Goal: Information Seeking & Learning: Learn about a topic

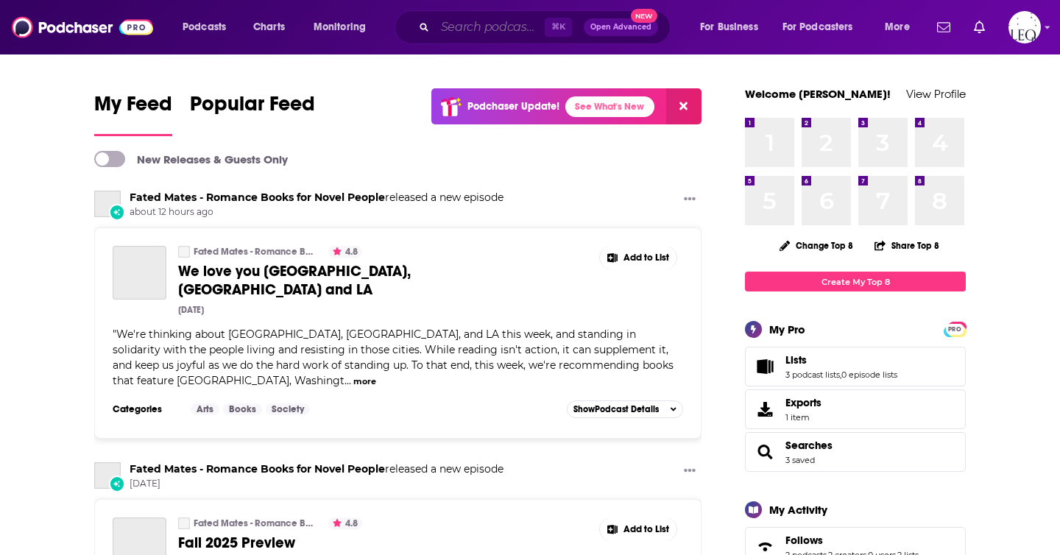
click at [492, 25] on input "Search podcasts, credits, & more..." at bounding box center [490, 27] width 110 height 24
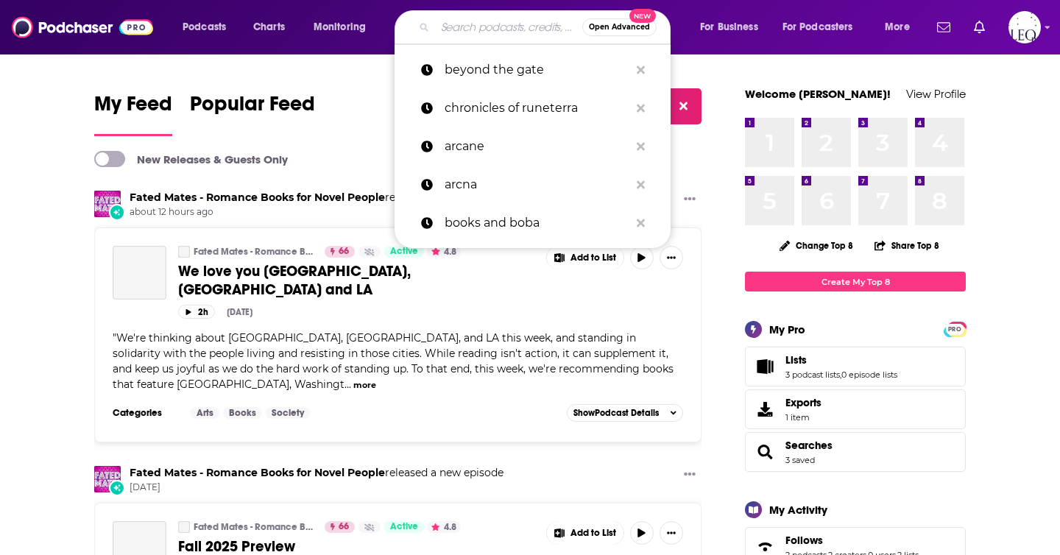
paste input "casey mcquiston"
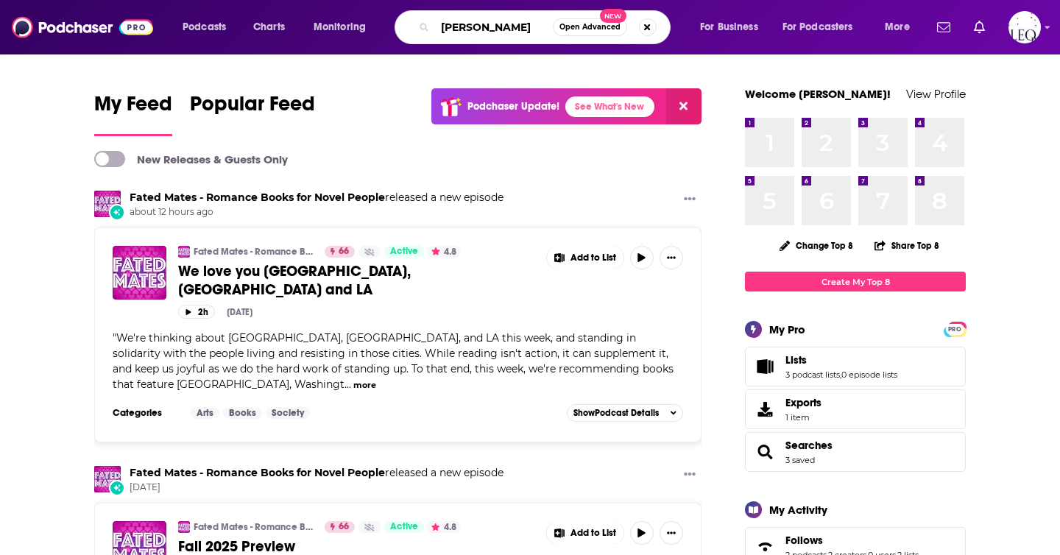
type input "casey mcquiston"
click at [564, 24] on span "Open Advanced" at bounding box center [589, 27] width 61 height 7
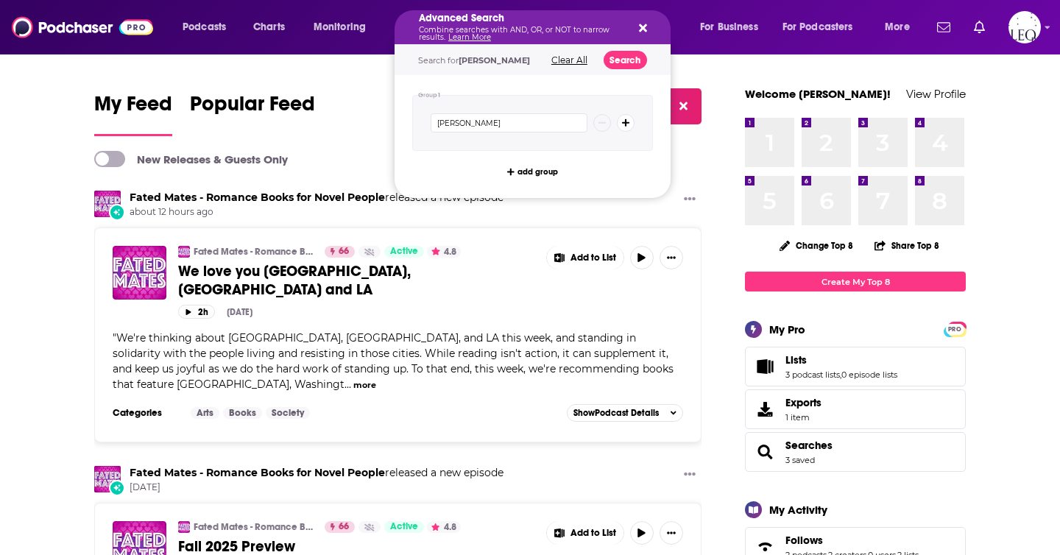
click at [646, 24] on div "Advanced Search Combine searches with AND, OR, or NOT to narrow results. Learn …" at bounding box center [533, 27] width 276 height 34
click at [640, 30] on icon "Search podcasts, credits, & more..." at bounding box center [643, 28] width 8 height 8
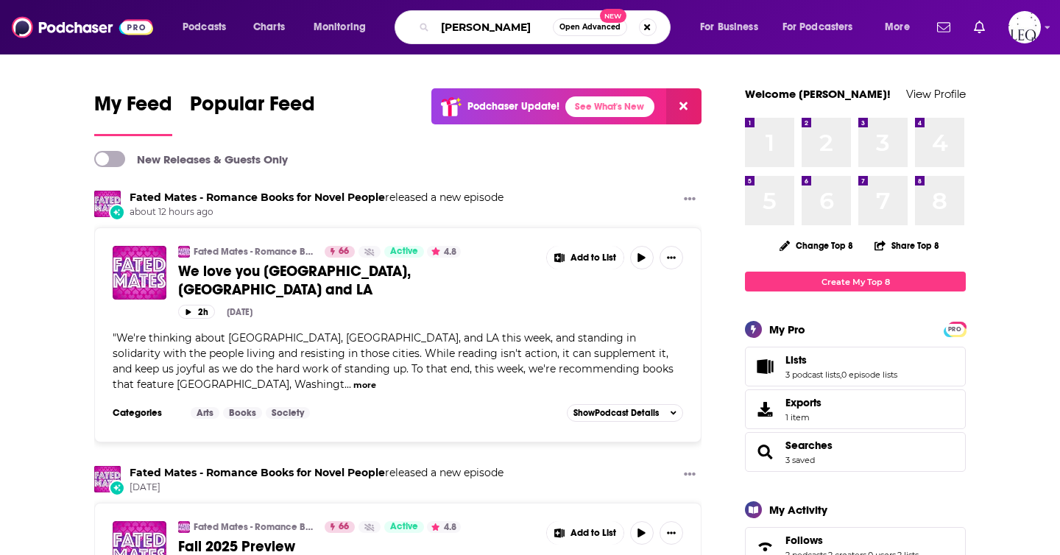
click at [530, 34] on input "casey mcquiston" at bounding box center [494, 27] width 118 height 24
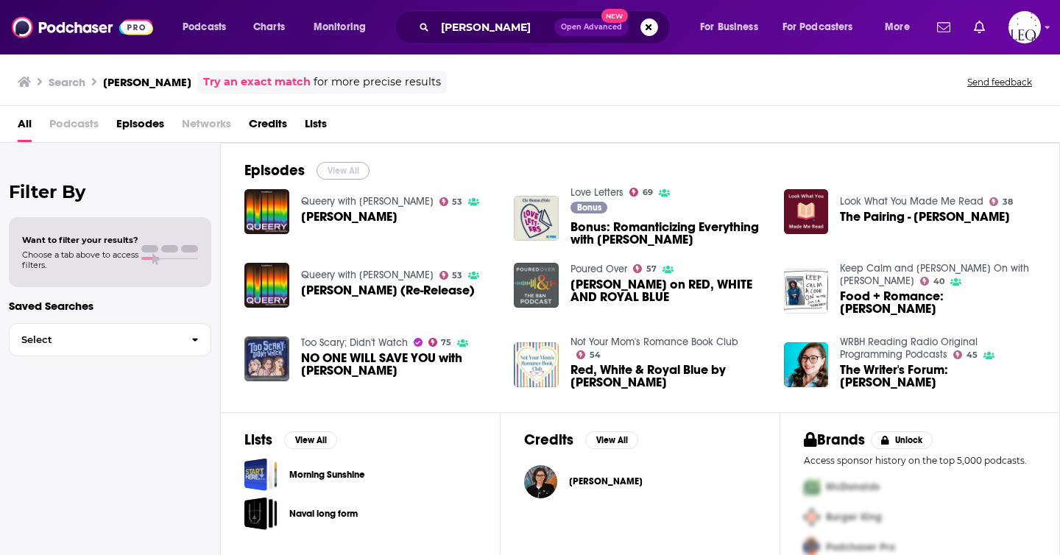
click at [338, 169] on button "View All" at bounding box center [343, 171] width 53 height 18
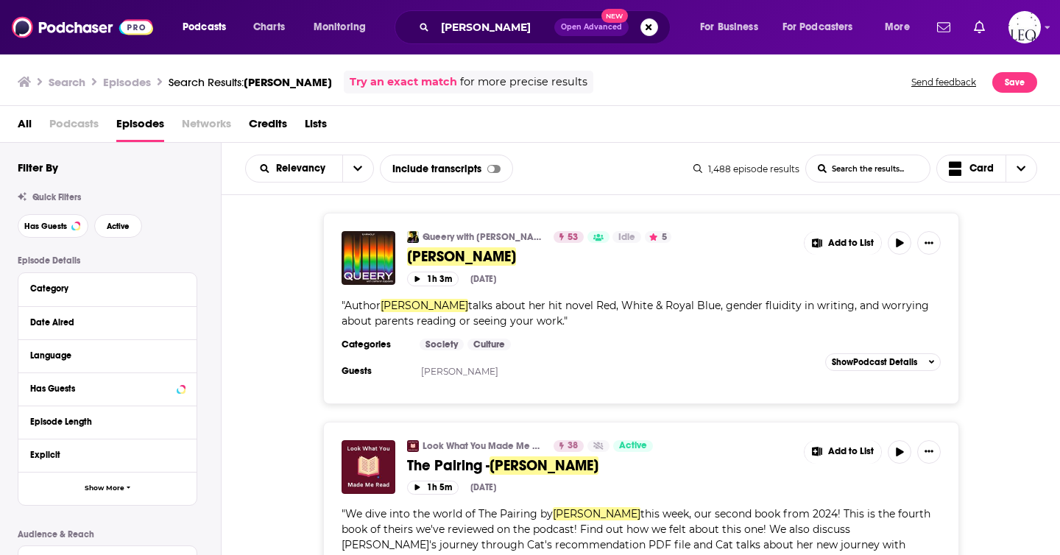
click at [993, 344] on div "Queery with Cameron Esposito 53 Idle 5 Casey McQuiston Add to List 1h 3m Jan 20…" at bounding box center [641, 308] width 839 height 191
click at [526, 21] on input "casey mcquiston" at bounding box center [494, 27] width 119 height 24
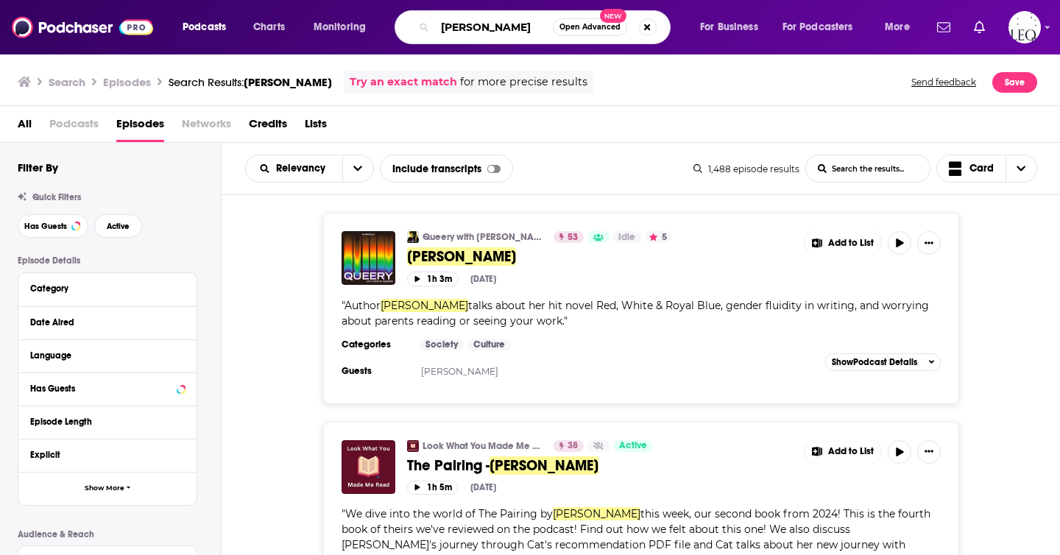
click at [526, 21] on input "casey mcquiston" at bounding box center [494, 27] width 118 height 24
paste input "tj klune"
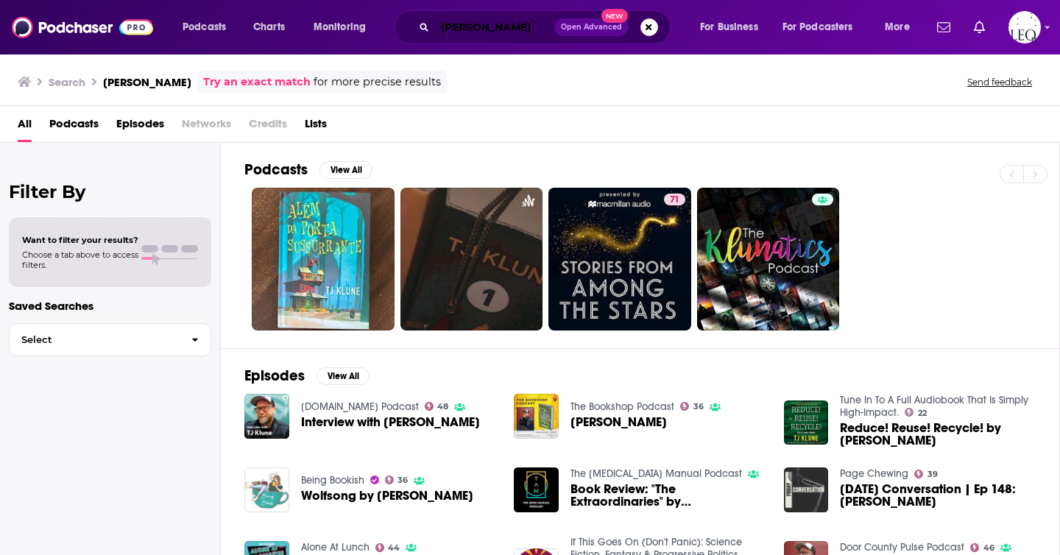
click at [499, 24] on input "tj klune" at bounding box center [494, 27] width 119 height 24
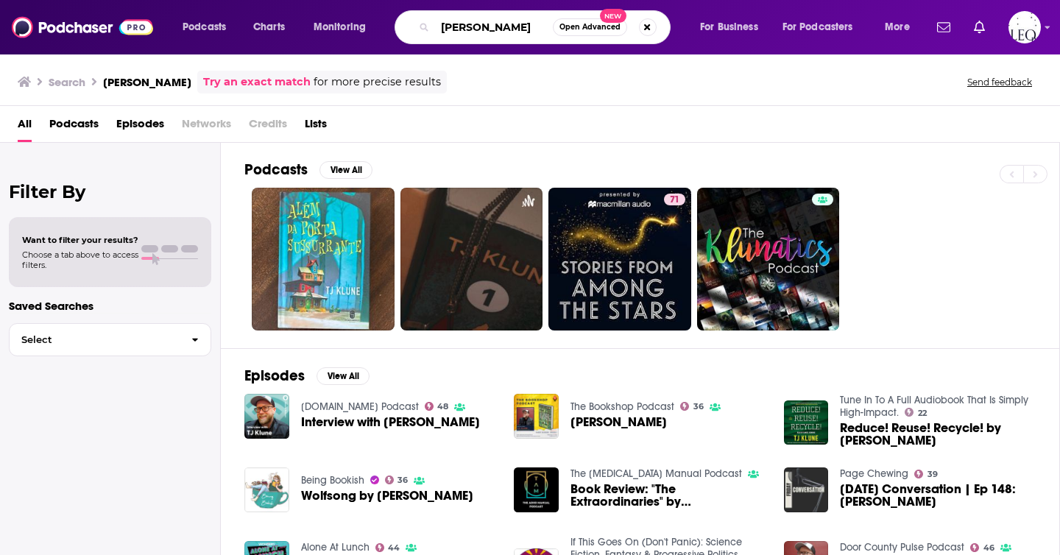
click at [499, 24] on input "tj klune" at bounding box center [494, 27] width 118 height 24
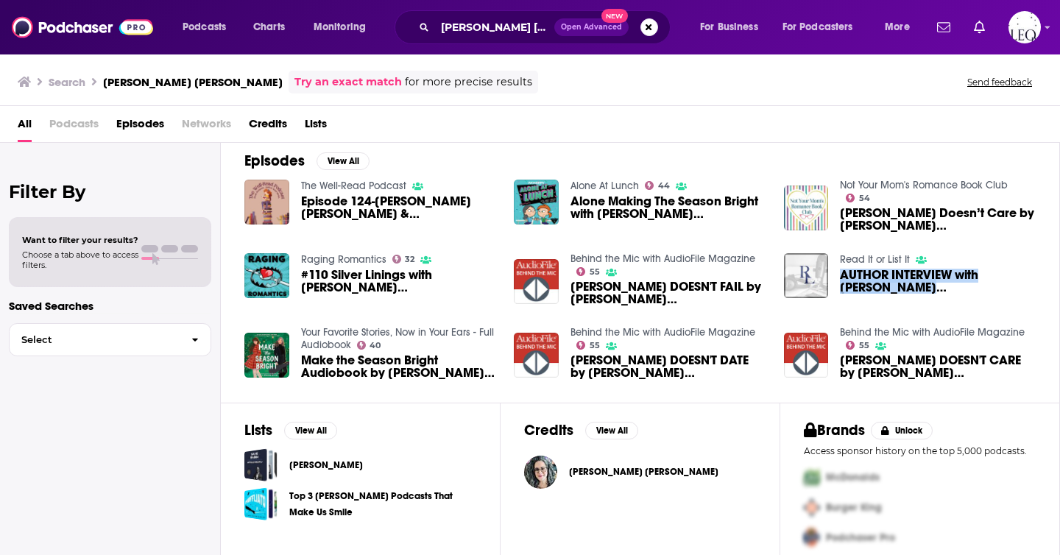
scroll to position [22, 0]
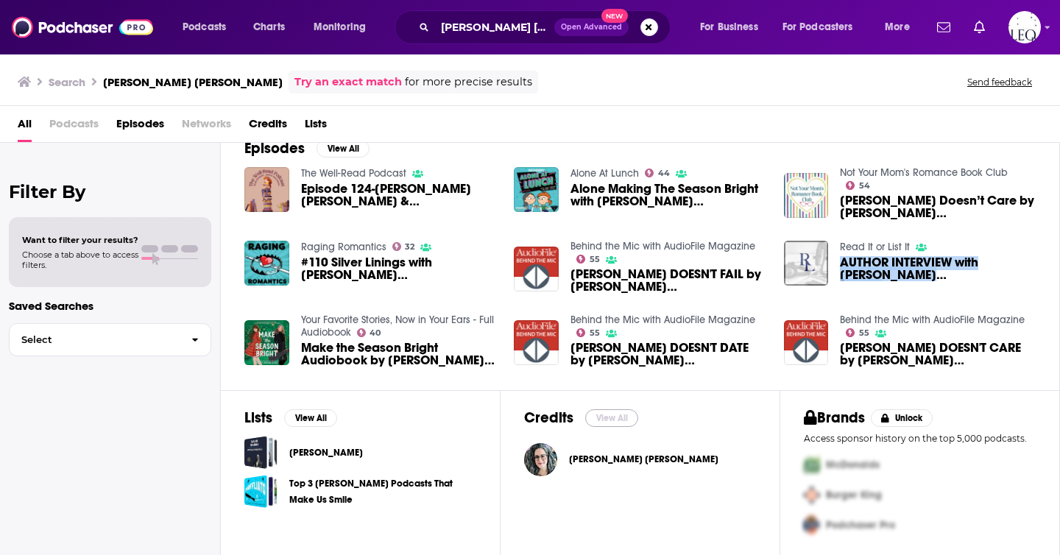
click at [611, 417] on button "View All" at bounding box center [611, 418] width 53 height 18
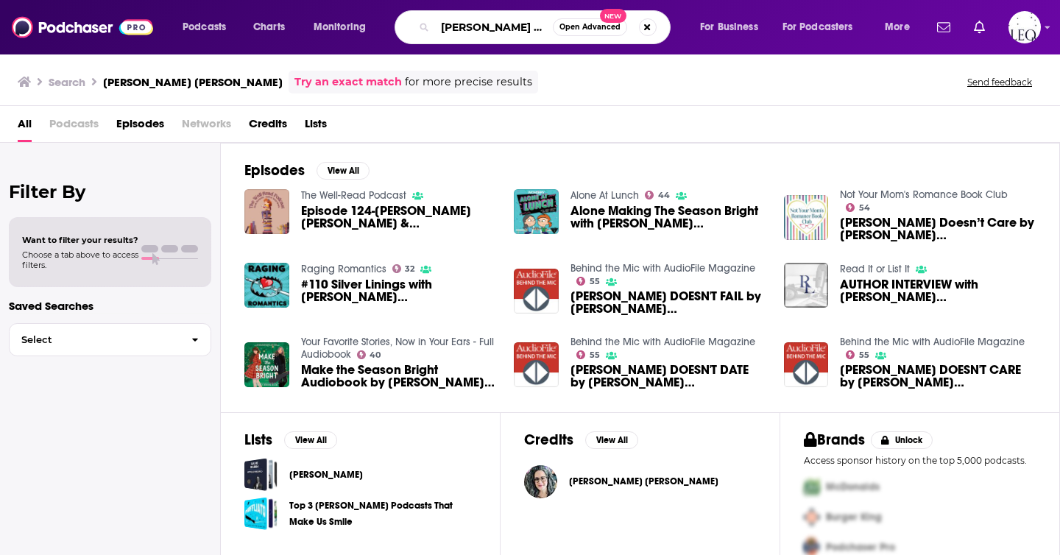
click at [455, 24] on input "ashley herring blake" at bounding box center [494, 27] width 118 height 24
paste input "meryl wilsmer"
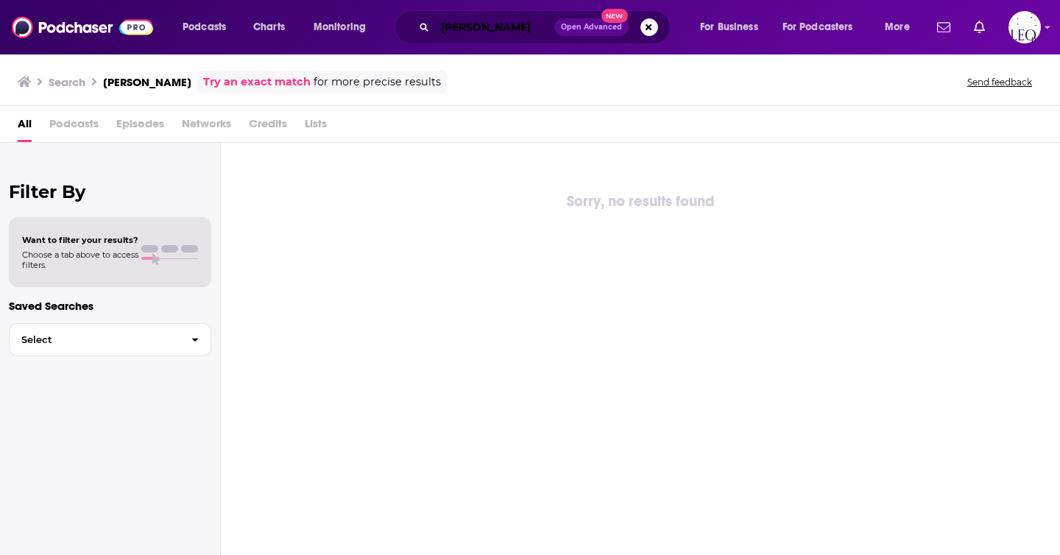
click at [506, 26] on input "meryl wilsmer" at bounding box center [494, 27] width 119 height 24
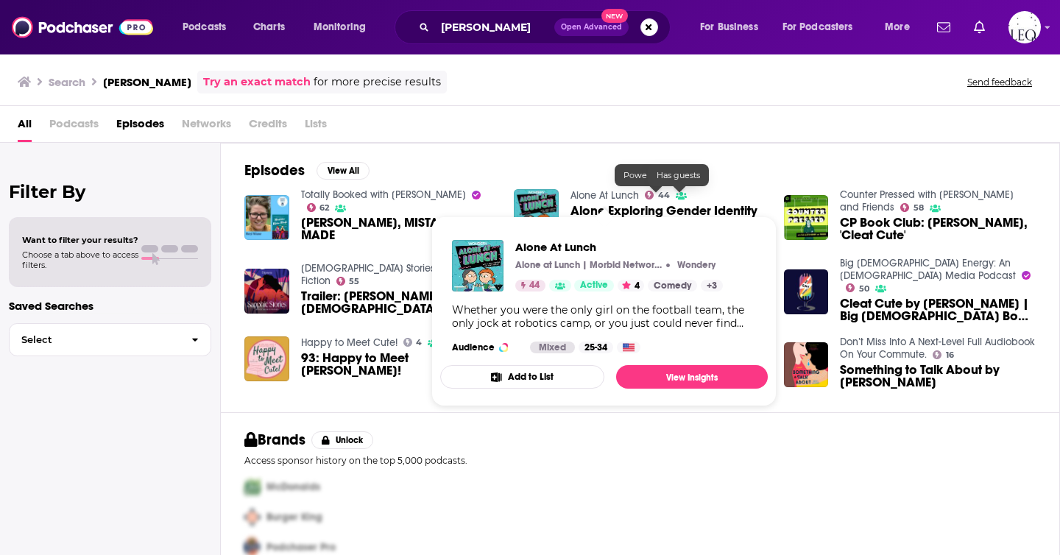
click at [696, 186] on div "Episodes View All Totally Booked with Zibby 62 Meryl Wilsner, MISTAKES WERE MAD…" at bounding box center [640, 277] width 839 height 269
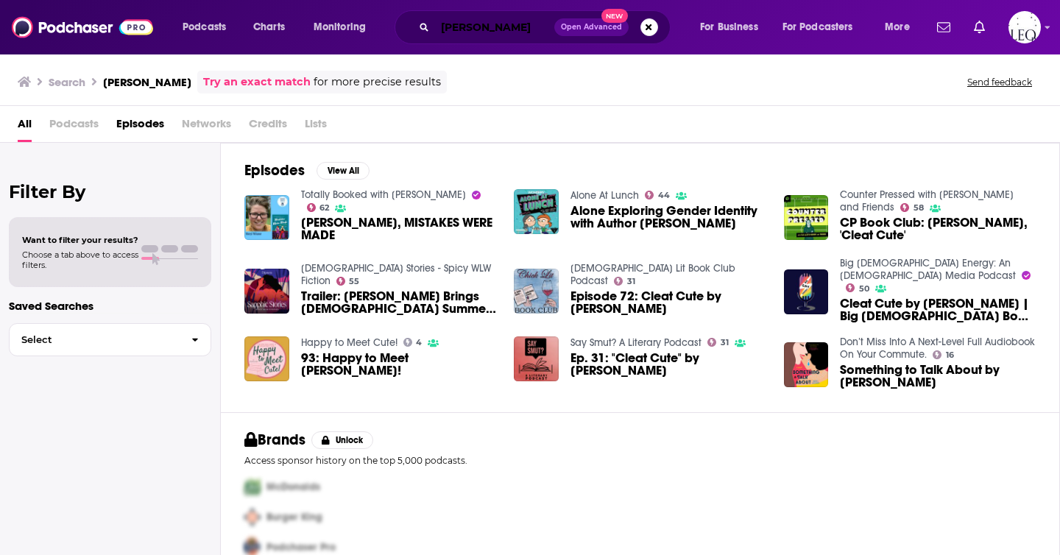
click at [466, 19] on input "meryl wilsner" at bounding box center [494, 27] width 119 height 24
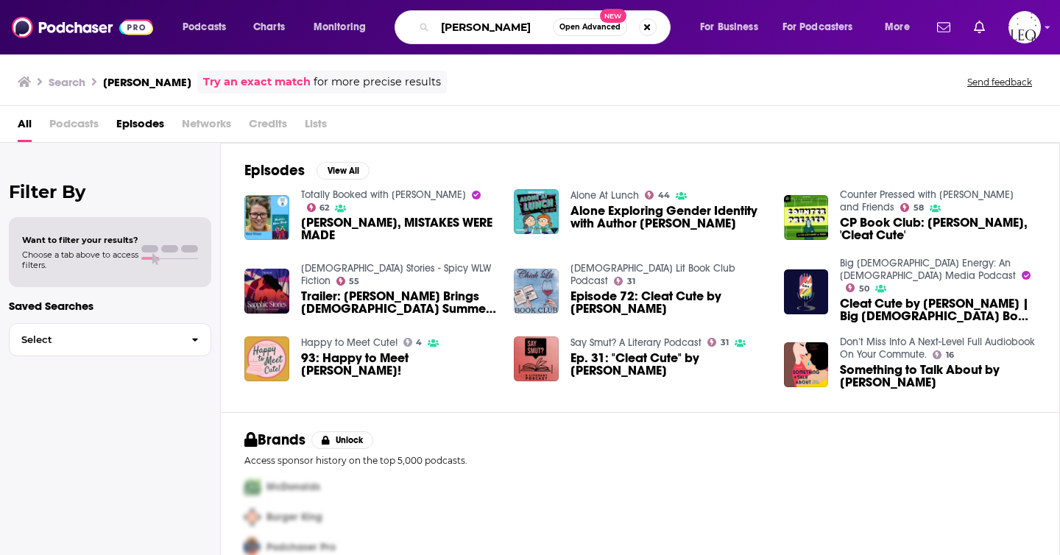
click at [466, 19] on input "meryl wilsner" at bounding box center [494, 27] width 118 height 24
paste input "Broadway Nation"
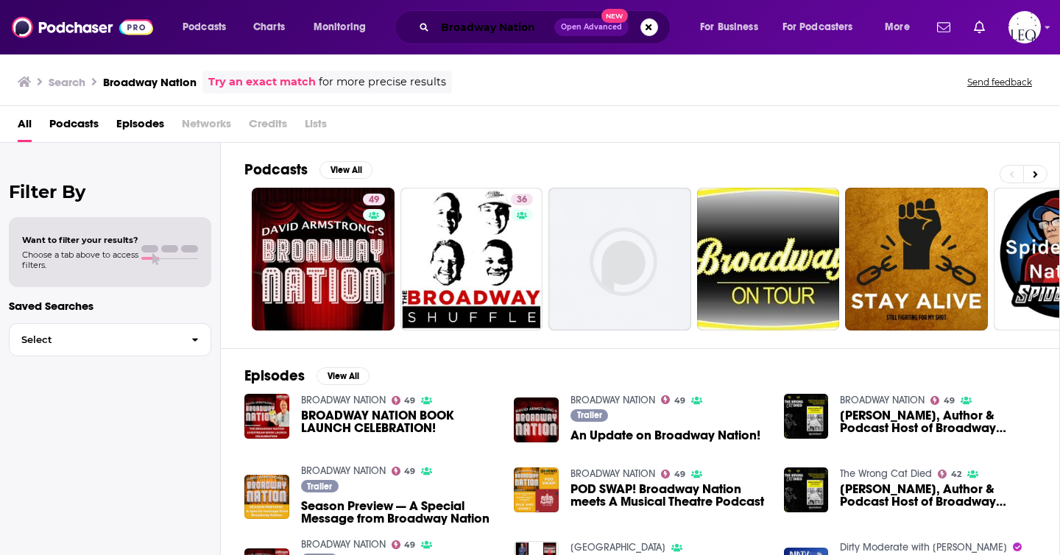
click at [487, 32] on input "Broadway Nation" at bounding box center [494, 27] width 119 height 24
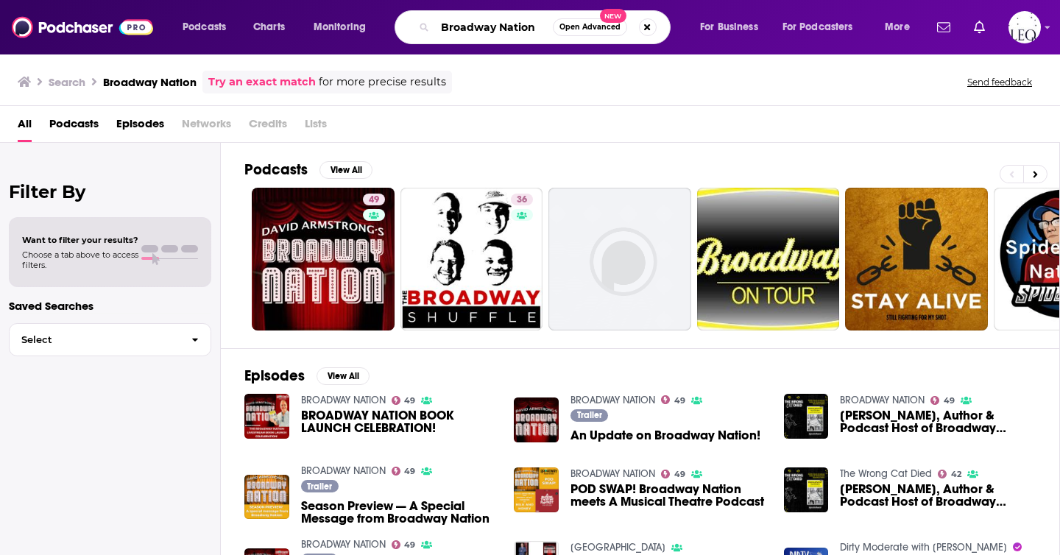
click at [487, 32] on input "Broadway Nation" at bounding box center [494, 27] width 118 height 24
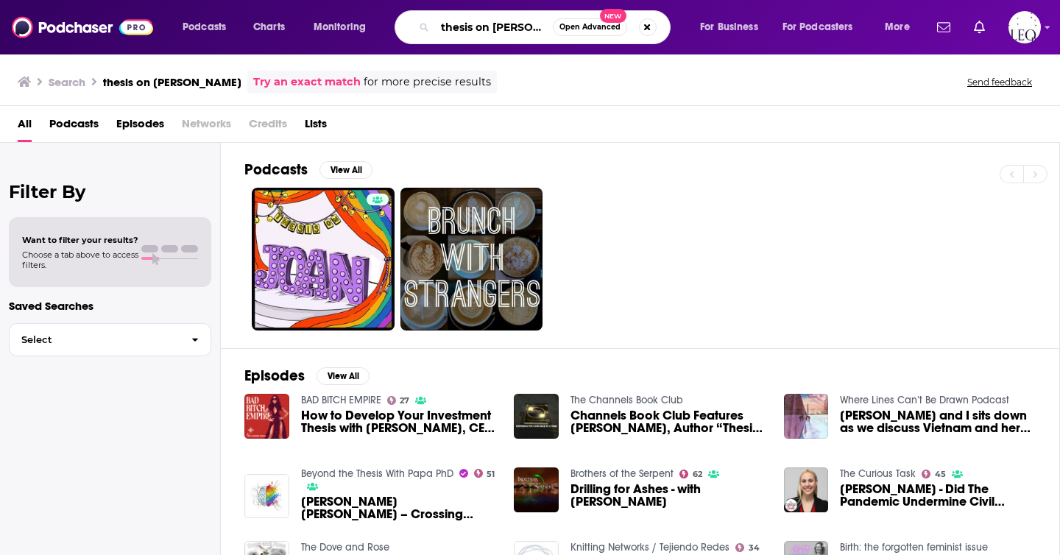
click at [473, 21] on input "thesis on joan" at bounding box center [494, 27] width 118 height 24
paste input "Represent!"
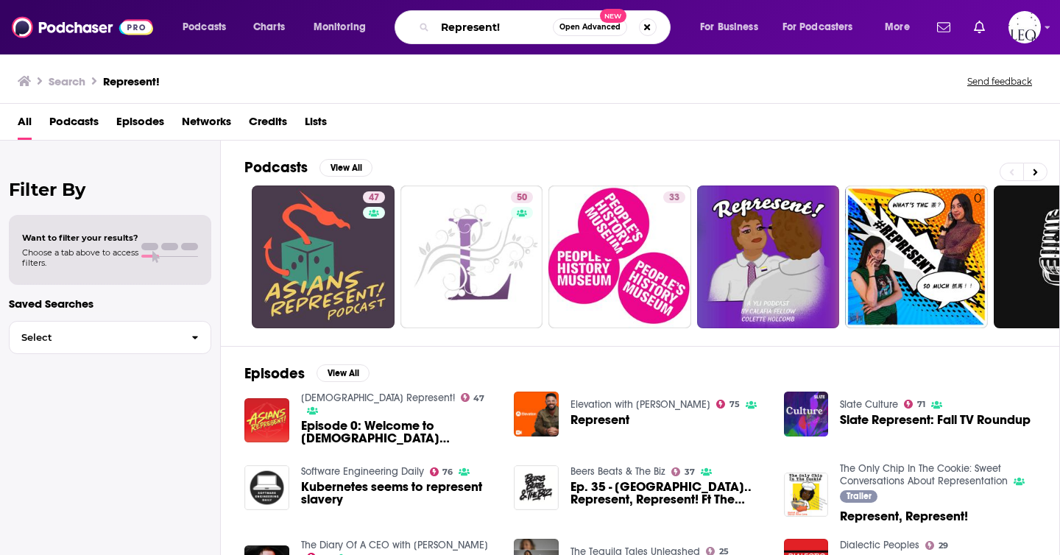
click at [466, 24] on input "Represent!" at bounding box center [494, 27] width 118 height 24
paste input "Oh My Pod U Guys"
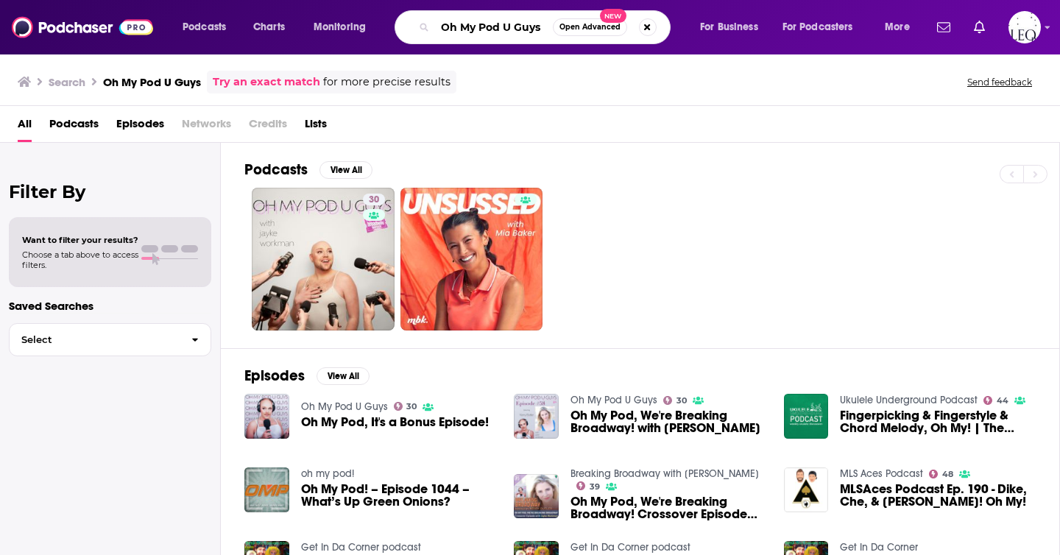
click at [471, 24] on input "Oh My Pod U Guys" at bounding box center [494, 27] width 118 height 24
paste input "The Flame - A Podcast Musical"
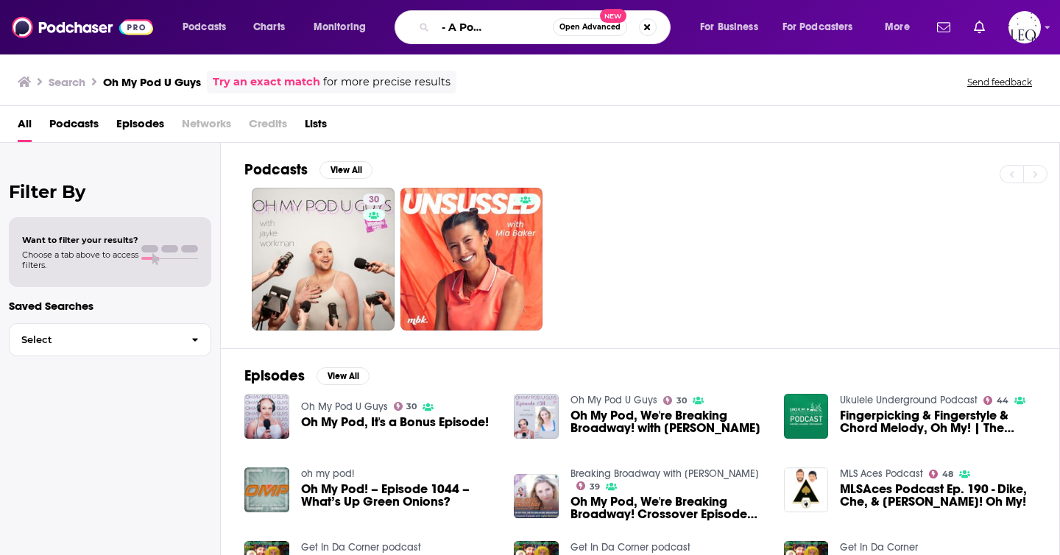
type input "The Flame - A Podcast Musical"
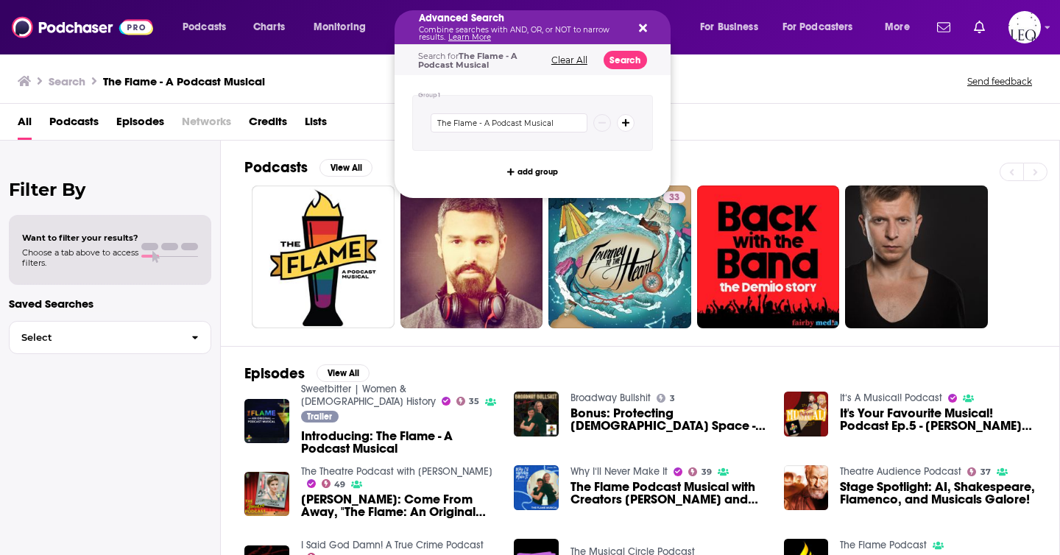
click at [520, 21] on h5 "Advanced Search" at bounding box center [521, 18] width 204 height 10
click at [642, 29] on icon "Search podcasts, credits, & more..." at bounding box center [643, 28] width 8 height 8
click at [490, 33] on link "Learn More" at bounding box center [469, 37] width 43 height 10
click at [636, 22] on button "Search podcasts, credits, & more..." at bounding box center [641, 27] width 12 height 12
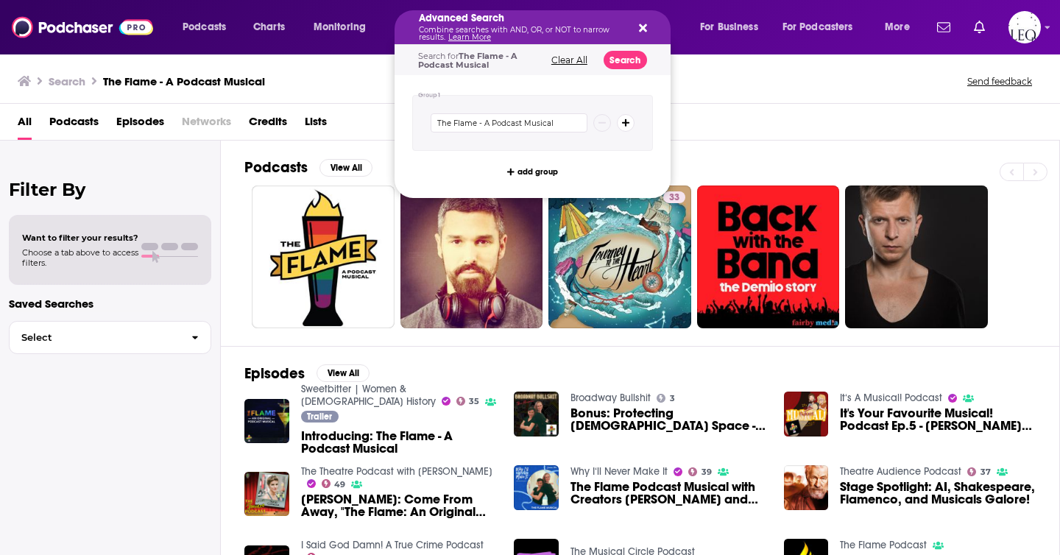
click at [641, 25] on icon "Search podcasts, credits, & more..." at bounding box center [643, 28] width 8 height 8
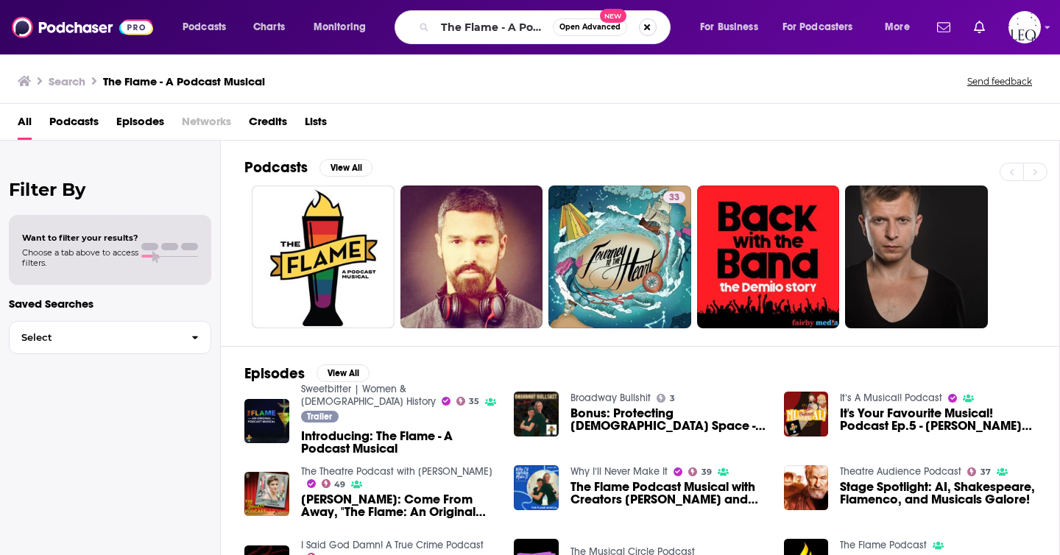
click at [649, 29] on button "Search podcasts, credits, & more..." at bounding box center [648, 27] width 18 height 18
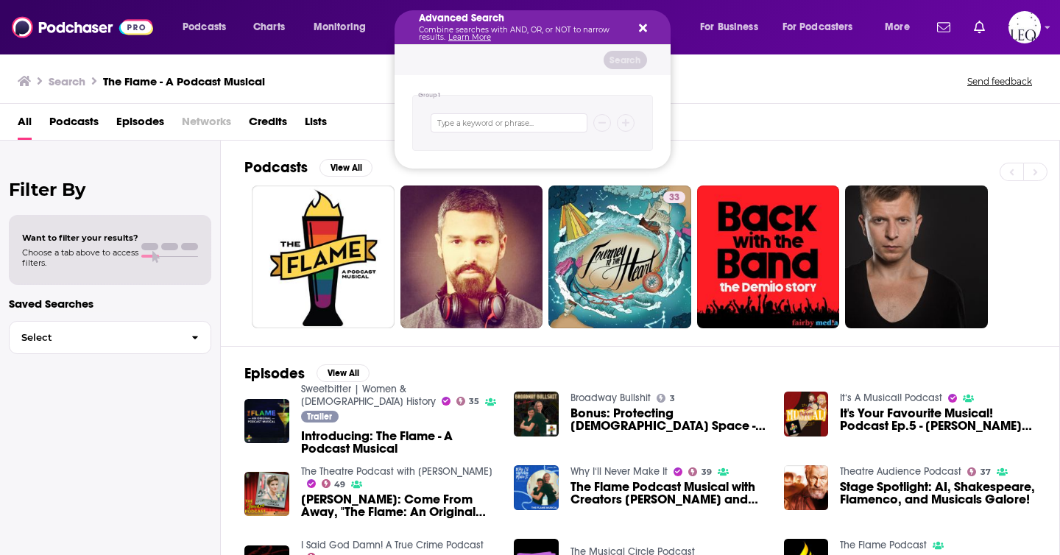
click at [637, 27] on button "Search podcasts, credits, & more..." at bounding box center [641, 27] width 12 height 12
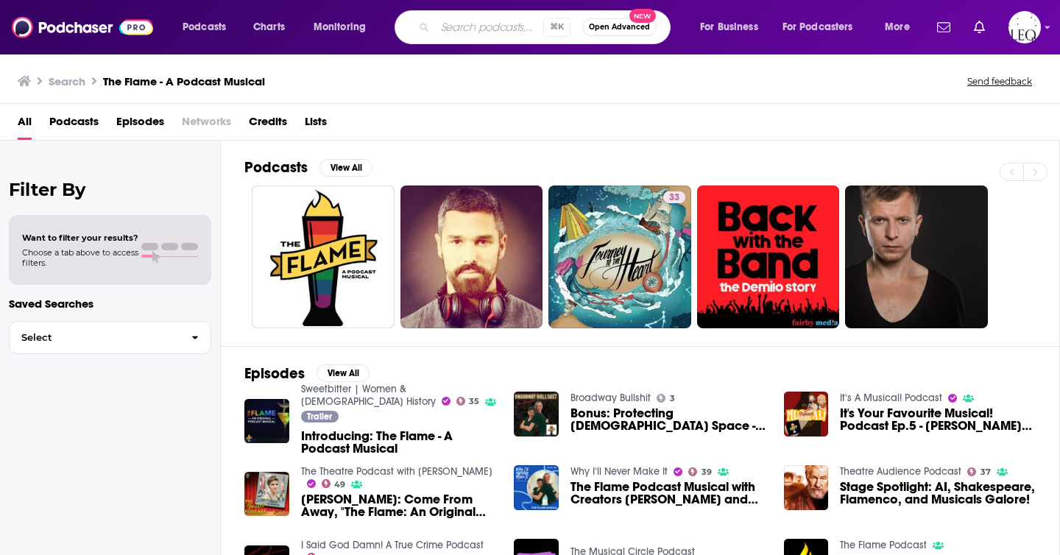
click at [455, 29] on input "Search podcasts, credits, & more..." at bounding box center [489, 27] width 108 height 24
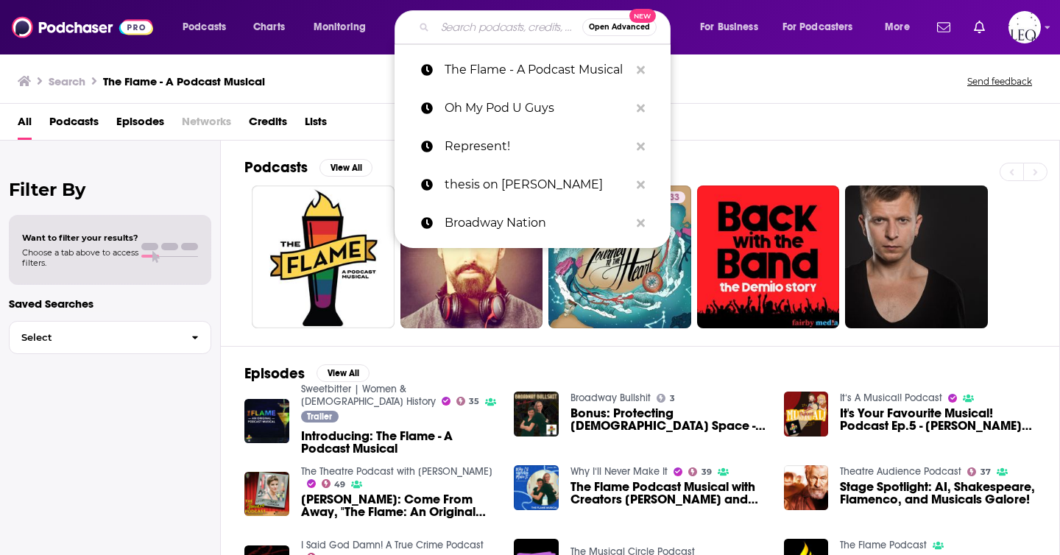
paste input "The Broadway Husbands Podcast"
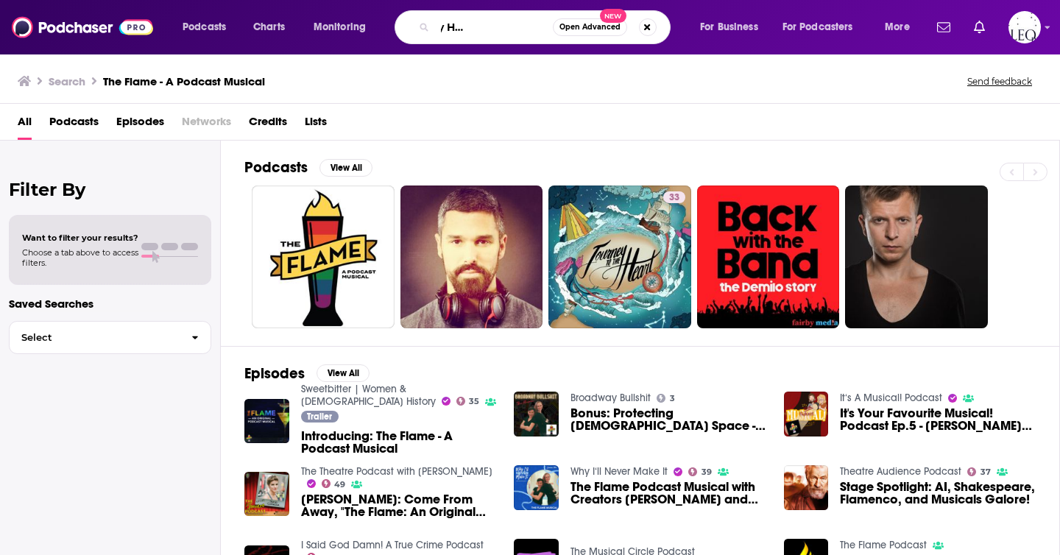
type input "The Broadway Husbands Podcast"
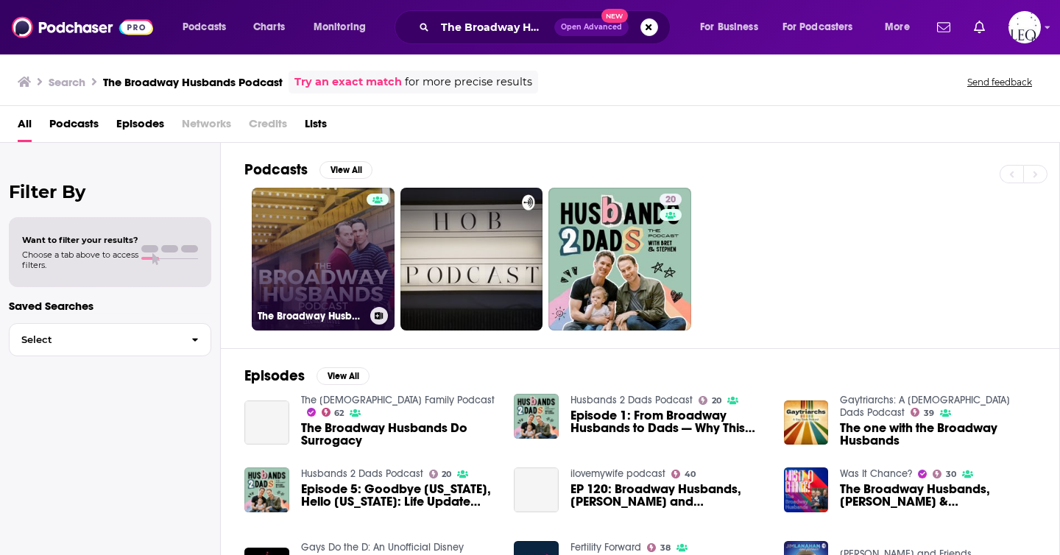
click at [314, 297] on link "The Broadway Husbands Podcast" at bounding box center [323, 259] width 143 height 143
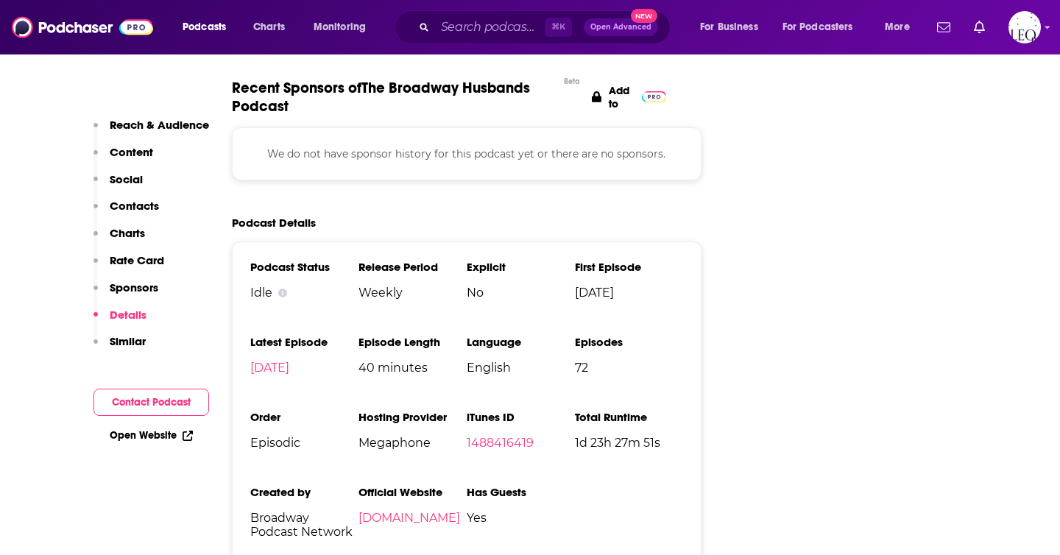
scroll to position [2085, 0]
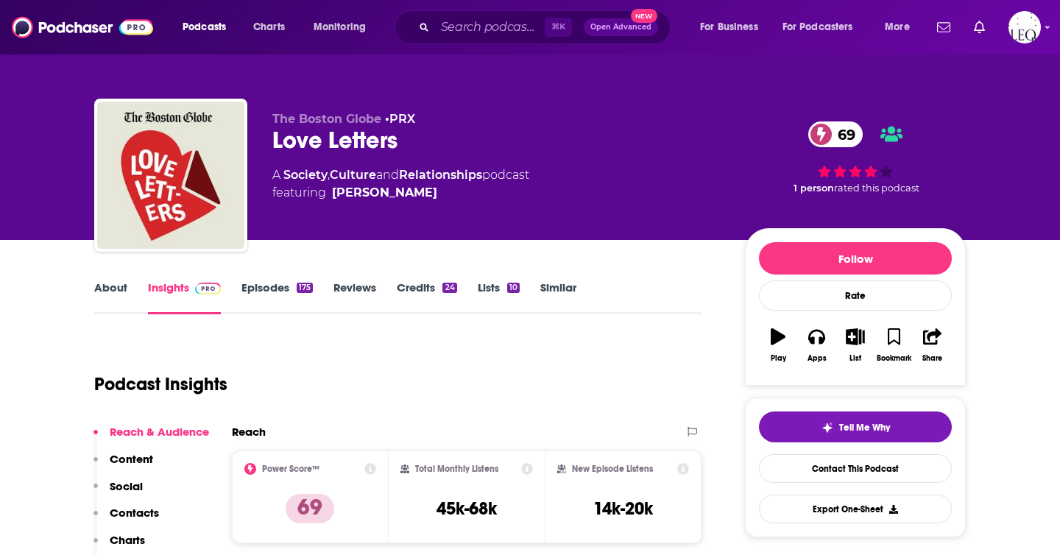
click at [112, 281] on link "About" at bounding box center [110, 297] width 33 height 34
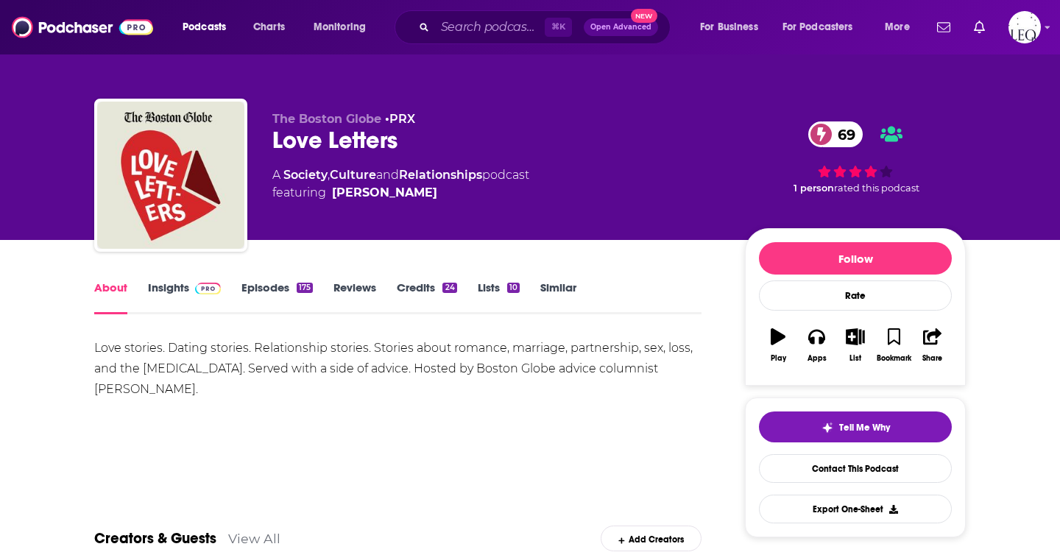
click at [195, 294] on span at bounding box center [208, 287] width 26 height 14
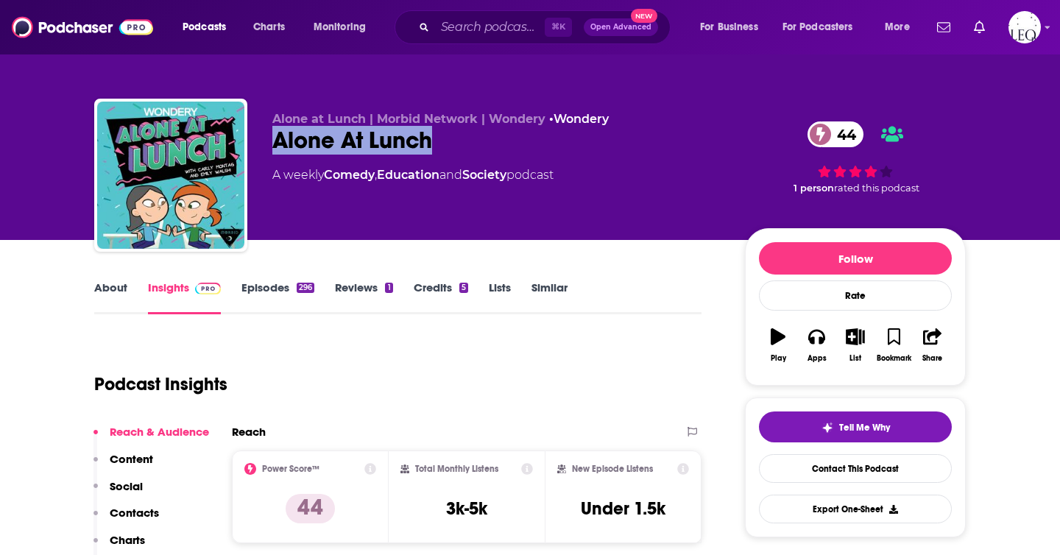
drag, startPoint x: 465, startPoint y: 141, endPoint x: 274, endPoint y: 144, distance: 190.7
click at [274, 144] on div "Alone At Lunch 44" at bounding box center [496, 140] width 449 height 29
copy h2 "Alone At Lunch"
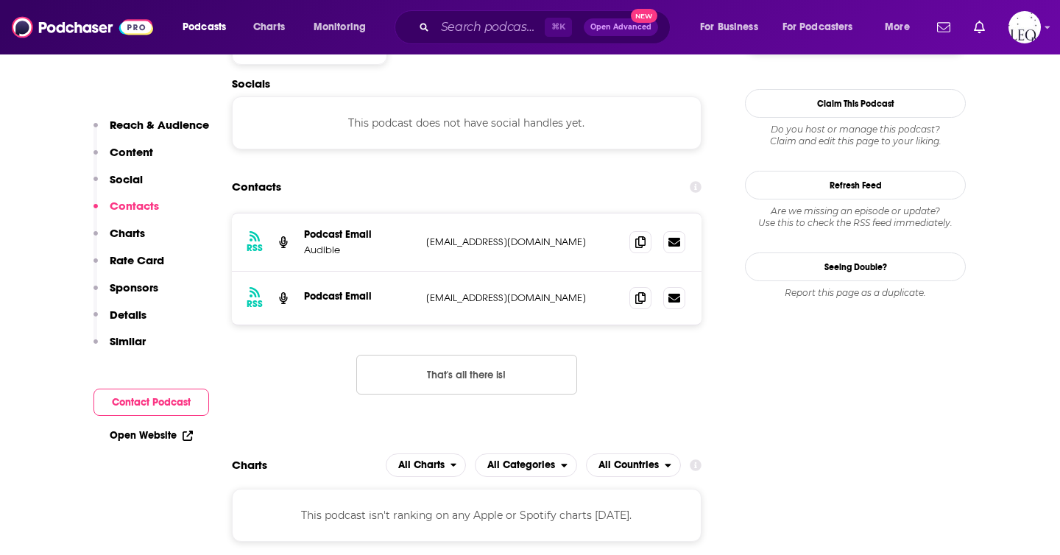
scroll to position [1278, 0]
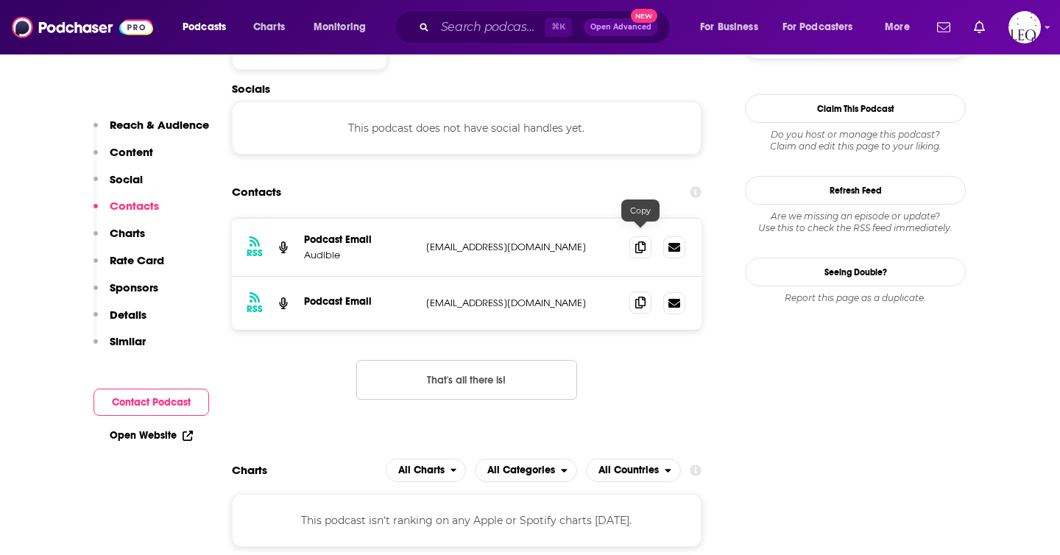
click at [640, 297] on icon at bounding box center [640, 303] width 10 height 12
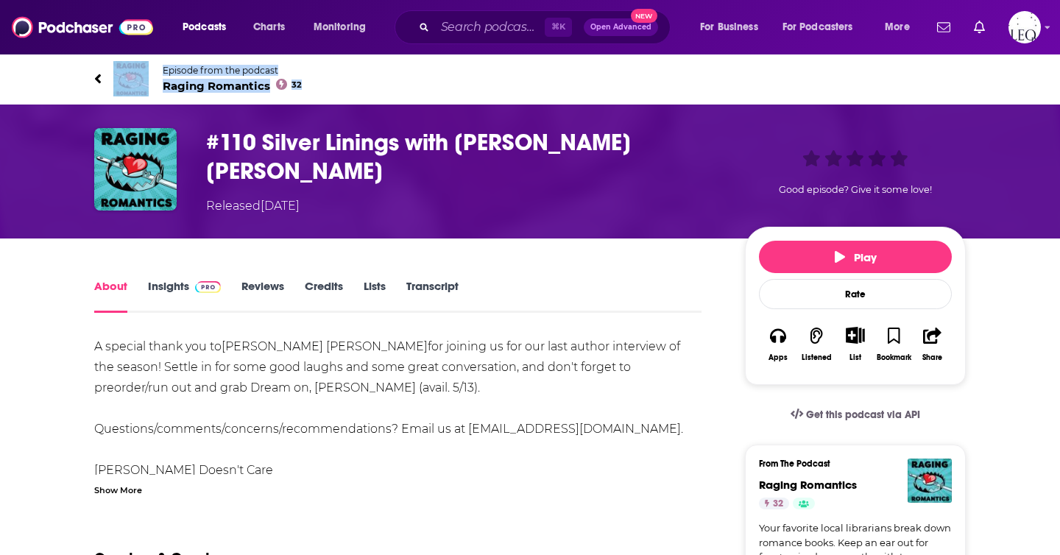
click at [187, 282] on link "Insights" at bounding box center [184, 296] width 73 height 34
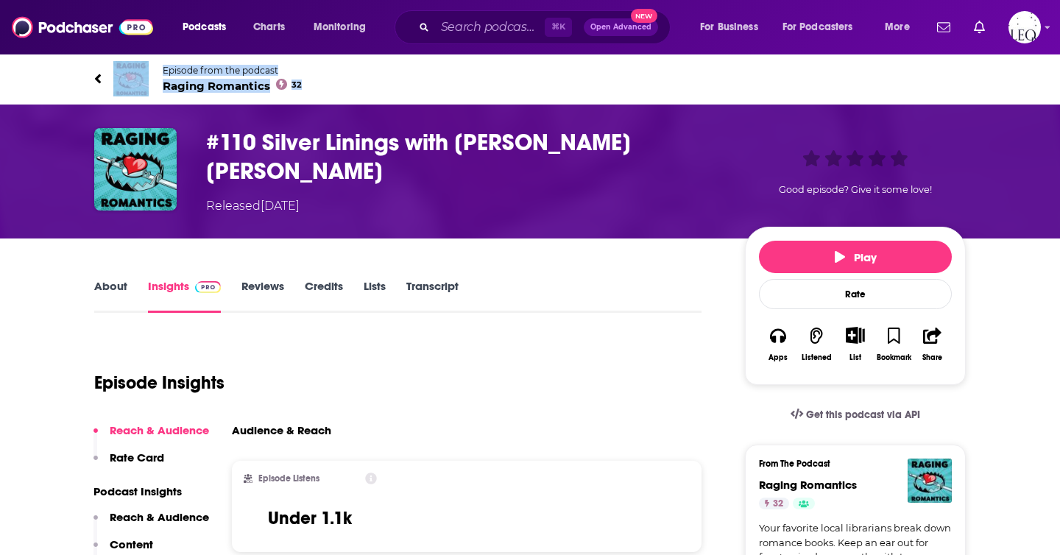
click at [119, 282] on link "About" at bounding box center [110, 296] width 33 height 34
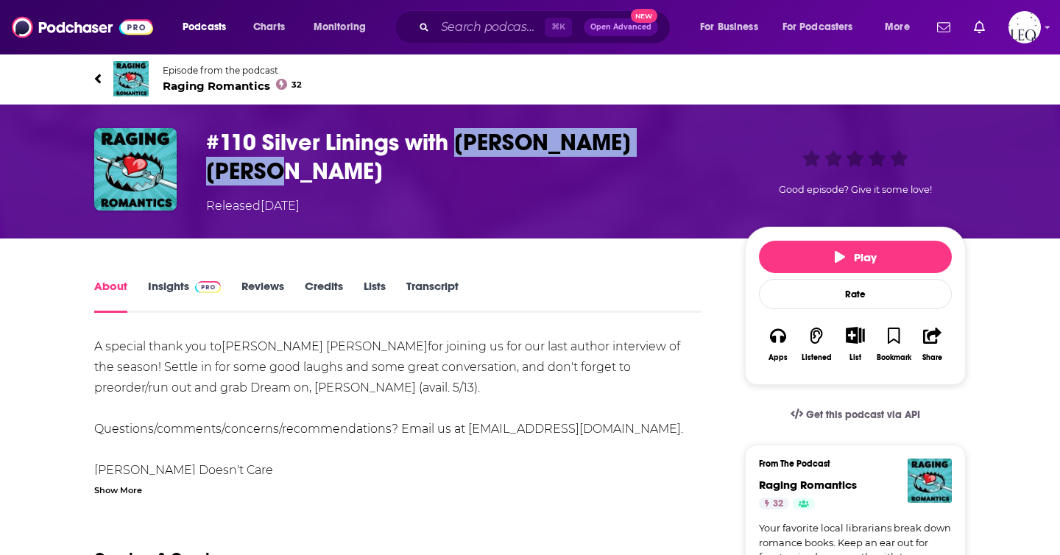
drag, startPoint x: 455, startPoint y: 141, endPoint x: 713, endPoint y: 141, distance: 257.7
click at [713, 141] on h1 "#110 Silver Linings with Ashley Herring Blake" at bounding box center [463, 156] width 515 height 57
copy h1 "Ashley Herring Blake"
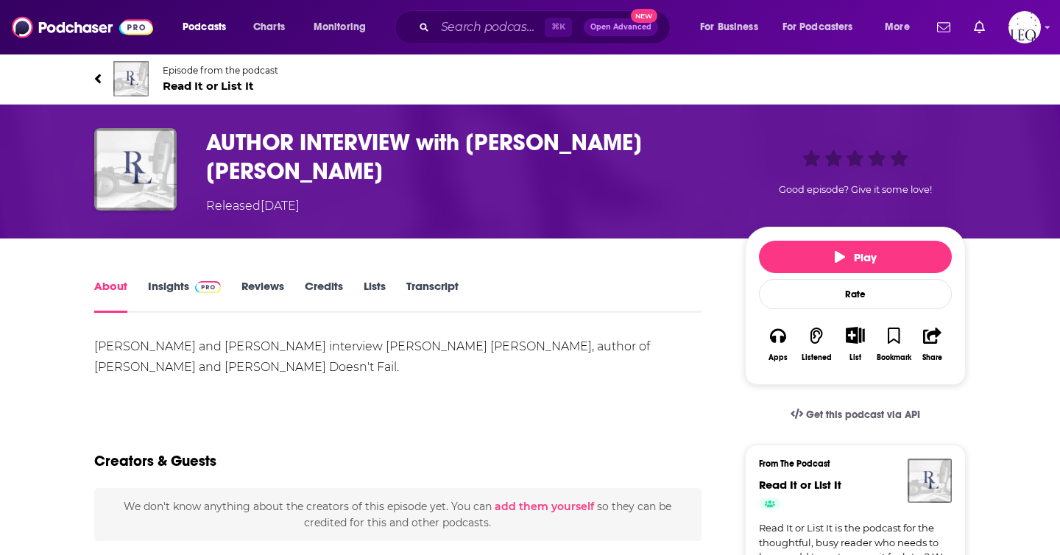
click at [170, 282] on link "Insights" at bounding box center [184, 296] width 73 height 34
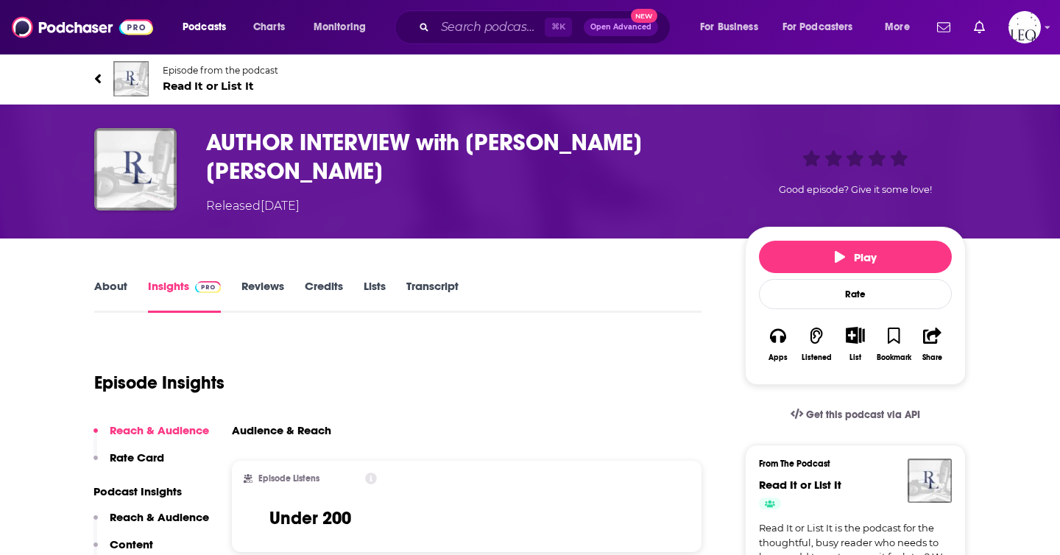
click at [107, 286] on link "About" at bounding box center [110, 296] width 33 height 34
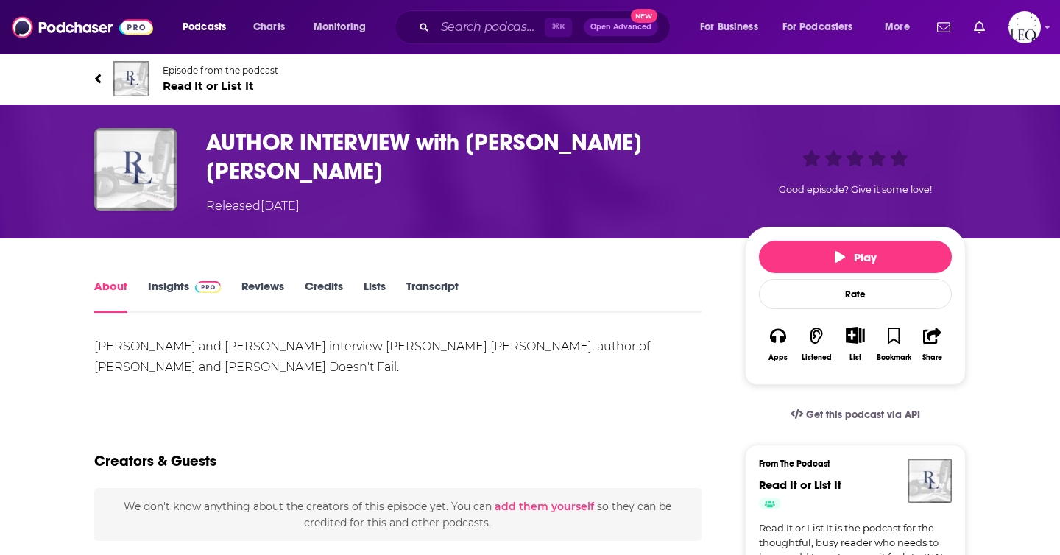
click at [183, 283] on link "Insights" at bounding box center [184, 296] width 73 height 34
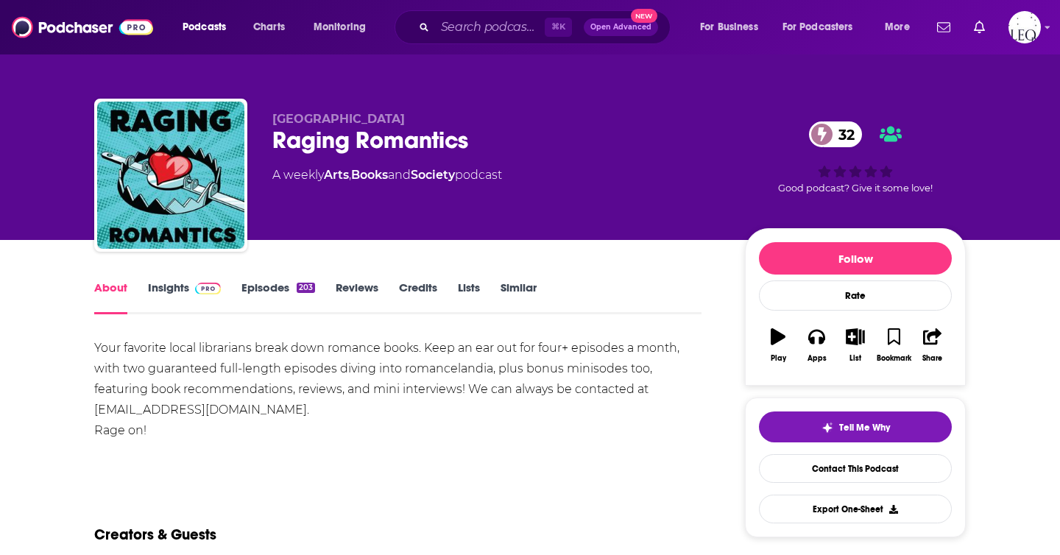
click at [183, 294] on link "Insights" at bounding box center [184, 297] width 73 height 34
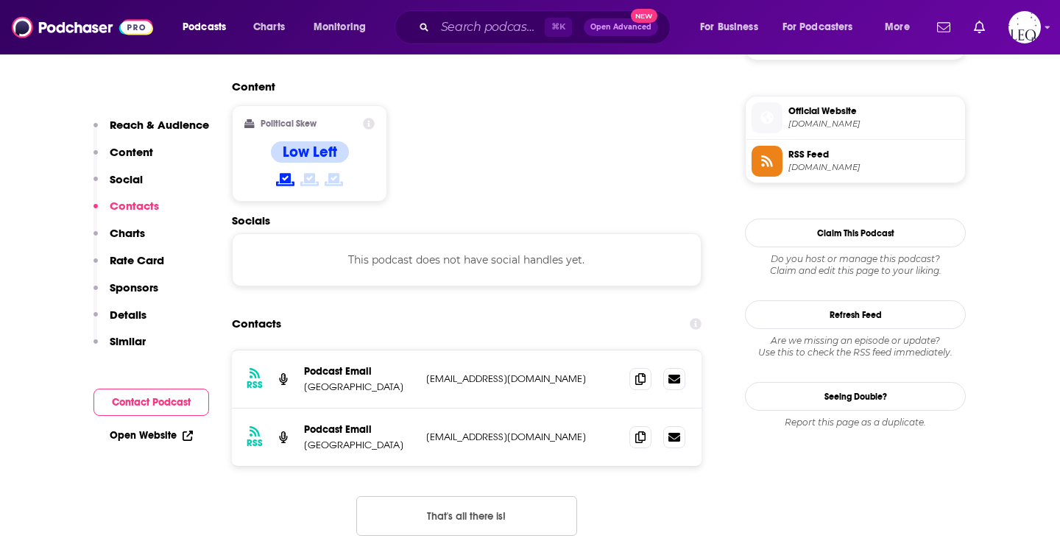
scroll to position [1154, 0]
click at [640, 372] on icon at bounding box center [640, 378] width 10 height 12
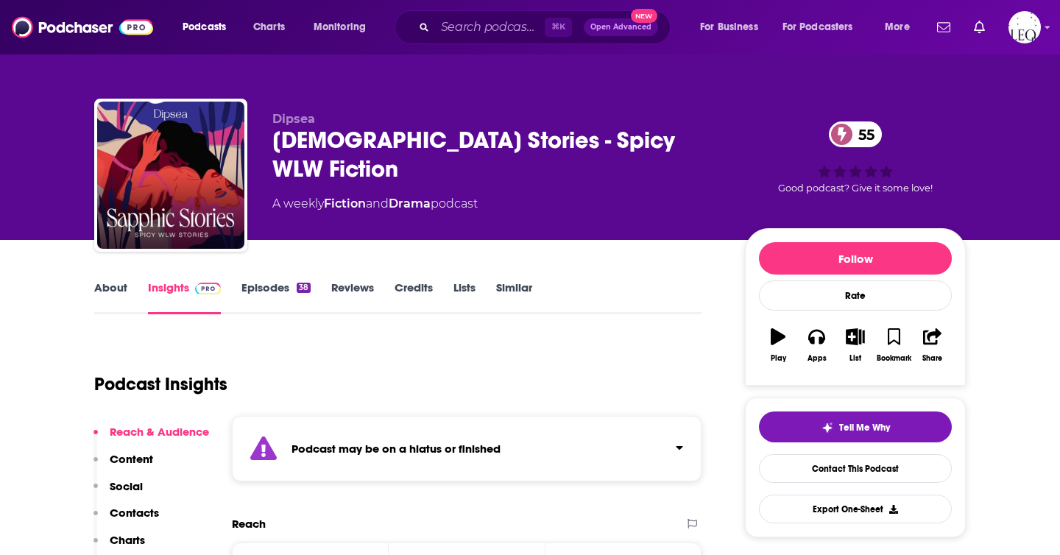
click at [281, 290] on link "Episodes 38" at bounding box center [275, 297] width 69 height 34
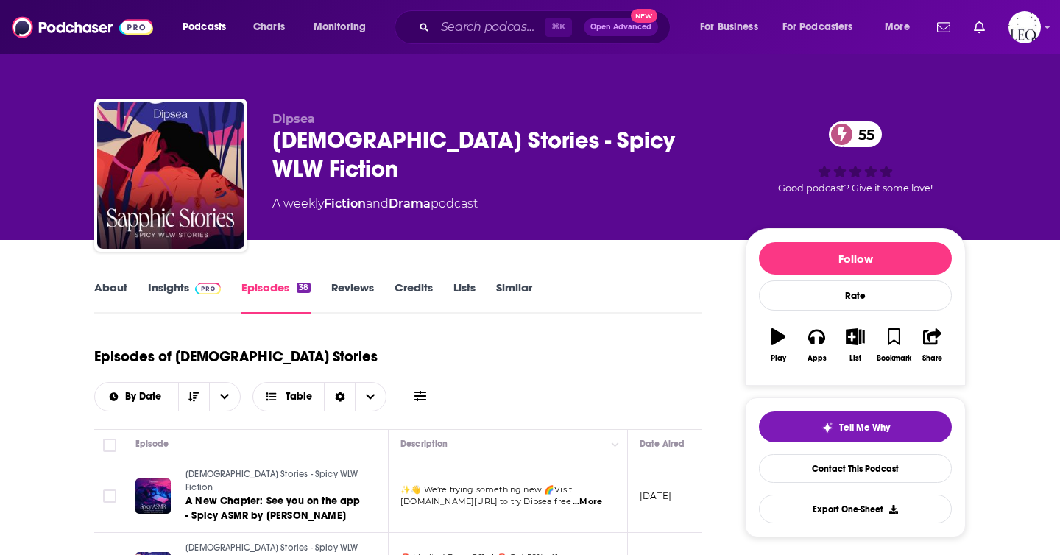
click at [594, 496] on span "...More" at bounding box center [587, 502] width 29 height 12
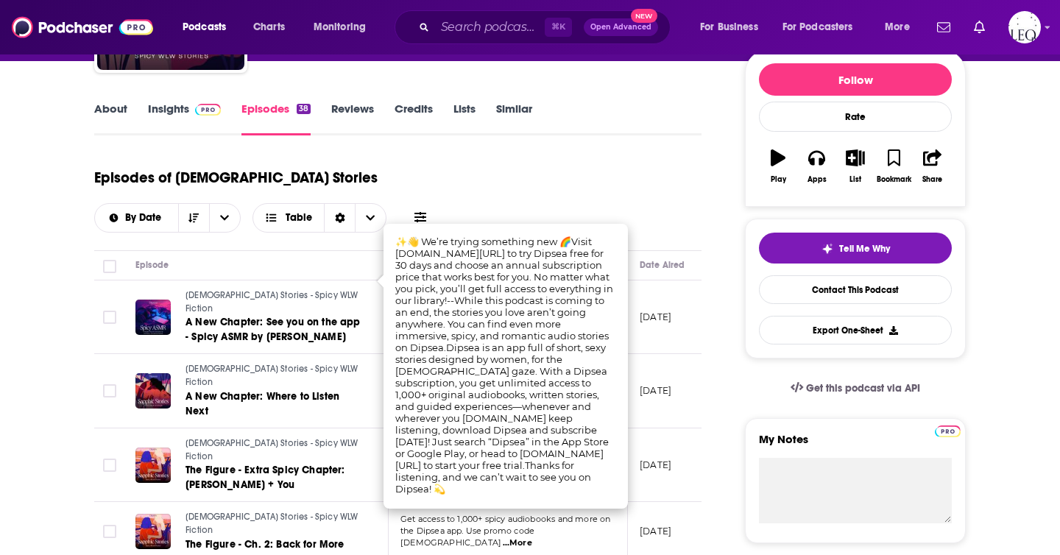
scroll to position [181, 0]
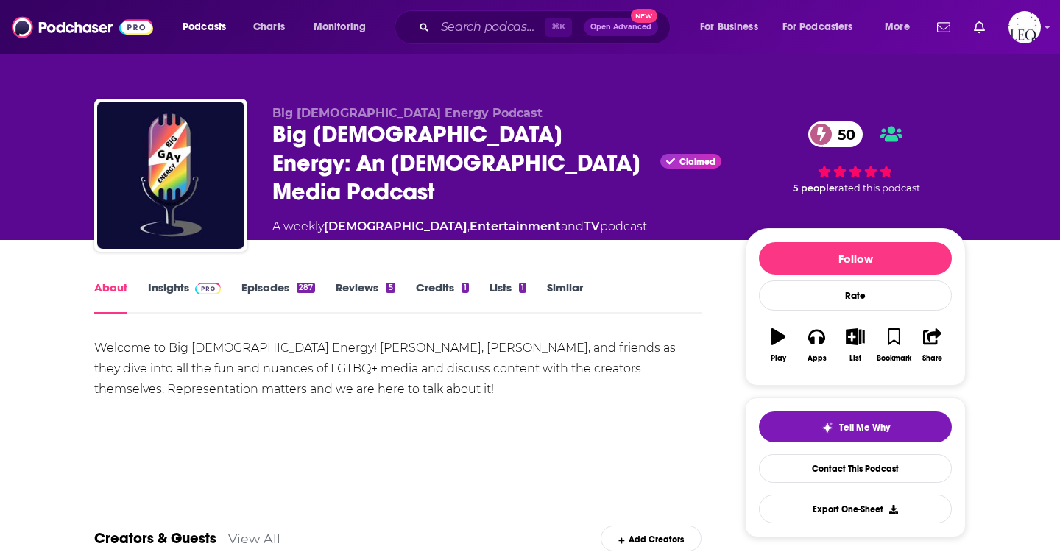
click at [174, 294] on link "Insights" at bounding box center [184, 297] width 73 height 34
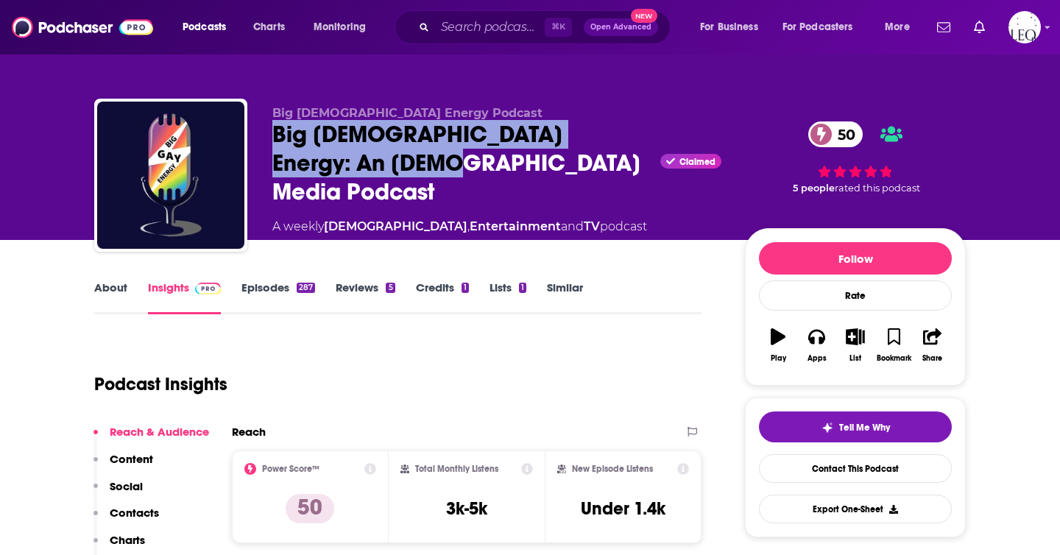
drag, startPoint x: 389, startPoint y: 166, endPoint x: 274, endPoint y: 147, distance: 117.1
click at [274, 147] on div "Big Gay Energy: An LGBTQ+ Media Podcast Claimed 50" at bounding box center [496, 163] width 449 height 86
copy h2 "Big Gay Energy: An LGBTQ+ Media Podcast"
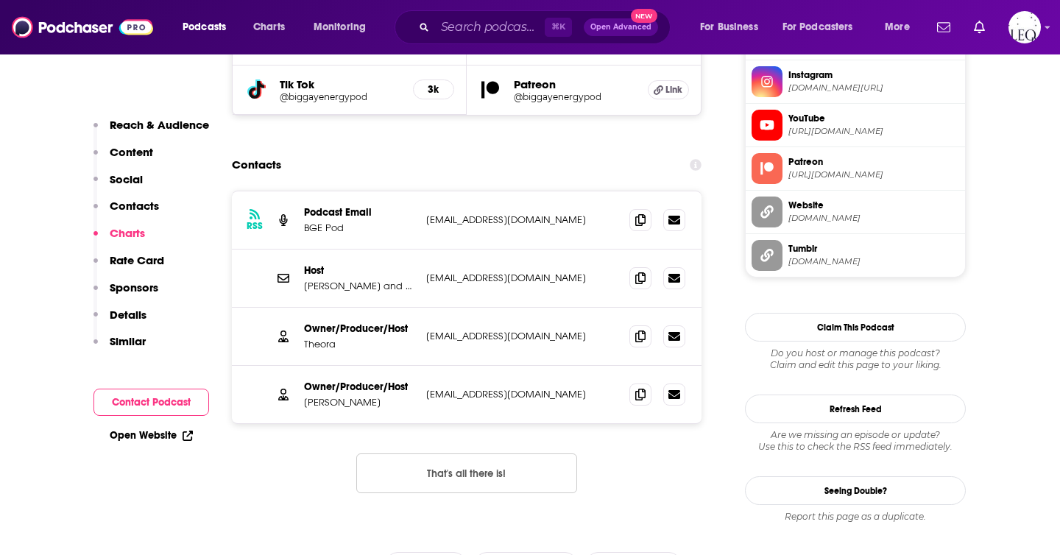
scroll to position [1388, 0]
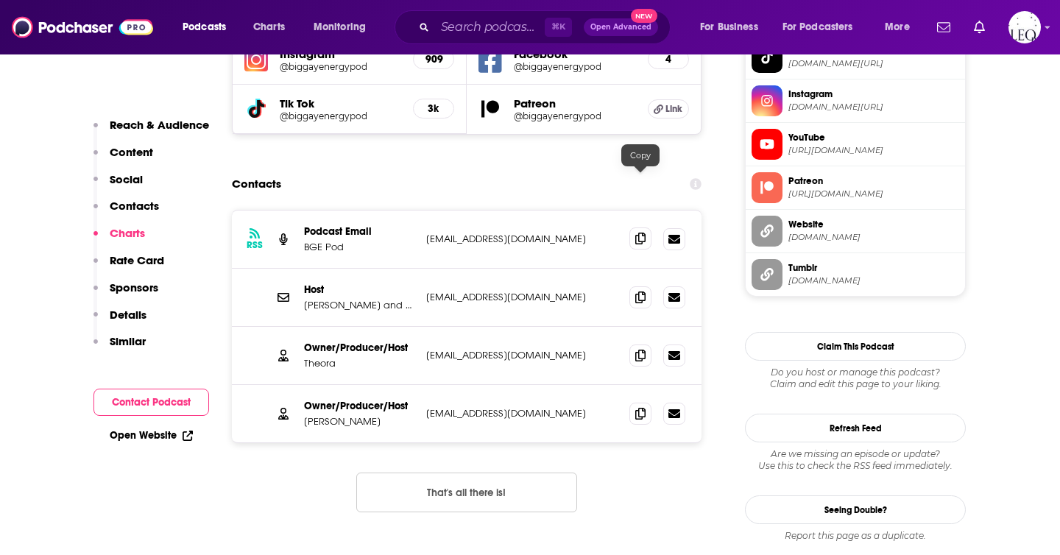
click at [641, 233] on icon at bounding box center [640, 239] width 10 height 12
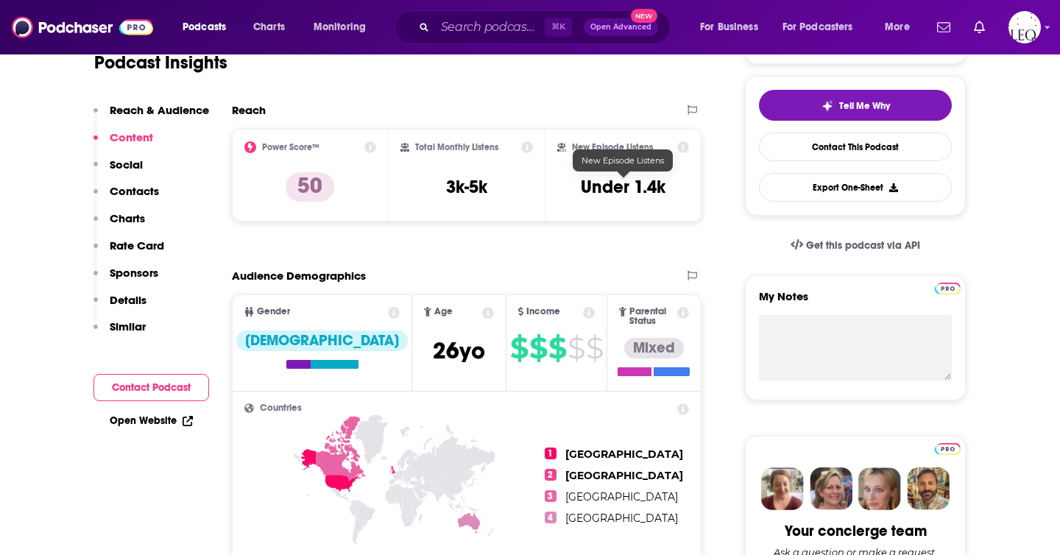
scroll to position [76, 0]
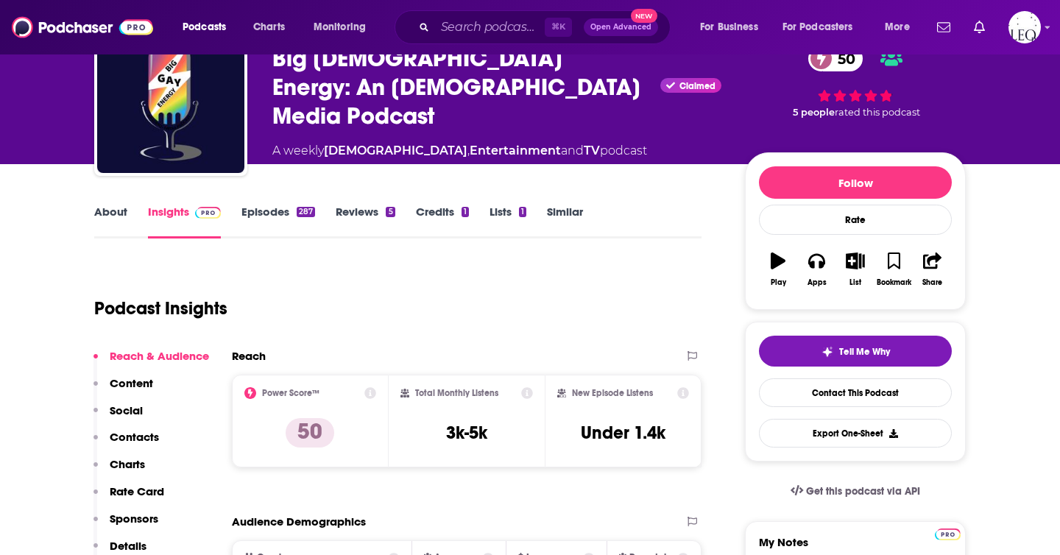
click at [112, 215] on link "About" at bounding box center [110, 222] width 33 height 34
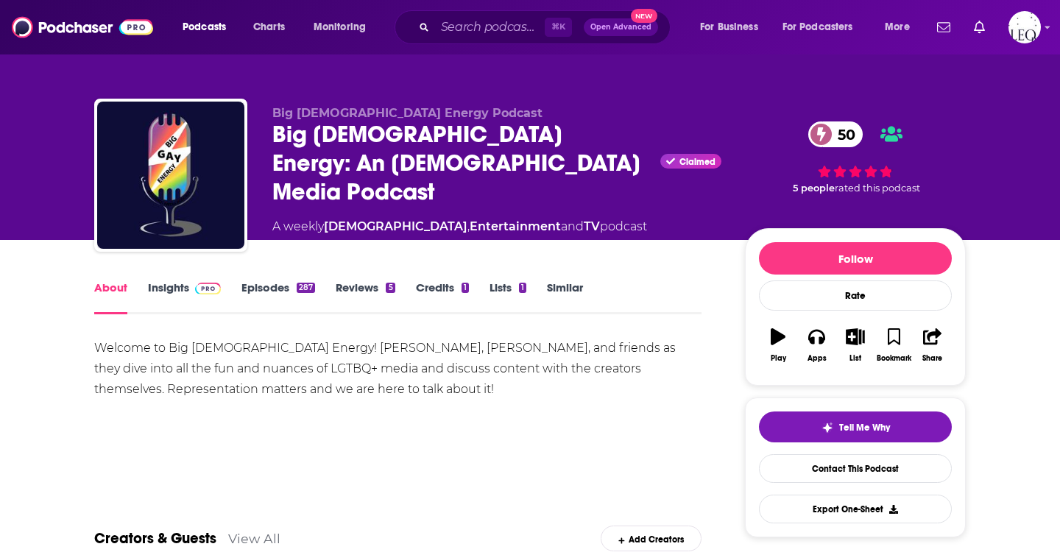
click at [294, 347] on div "Welcome to Big Gay Energy! Join Kaitlynn, Theora, and friends as they dive into…" at bounding box center [397, 369] width 607 height 62
drag, startPoint x: 294, startPoint y: 347, endPoint x: 364, endPoint y: 347, distance: 69.9
click at [364, 347] on div "Welcome to Big Gay Energy! Join Kaitlynn, Theora, and friends as they dive into…" at bounding box center [397, 369] width 607 height 62
copy div "Kaitlynn, Theora"
click at [271, 292] on link "Episodes 287" at bounding box center [278, 297] width 74 height 34
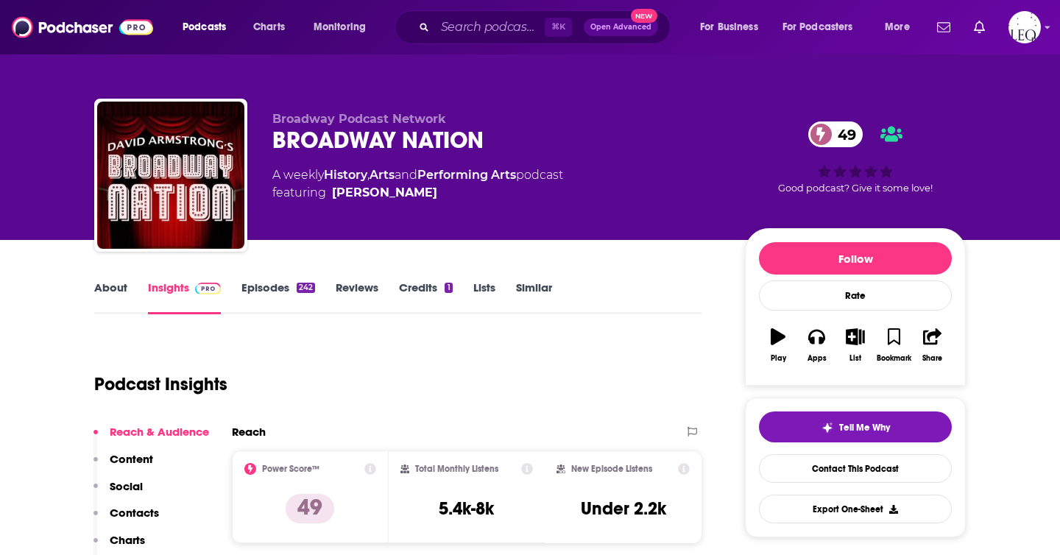
click at [108, 298] on link "About" at bounding box center [110, 297] width 33 height 34
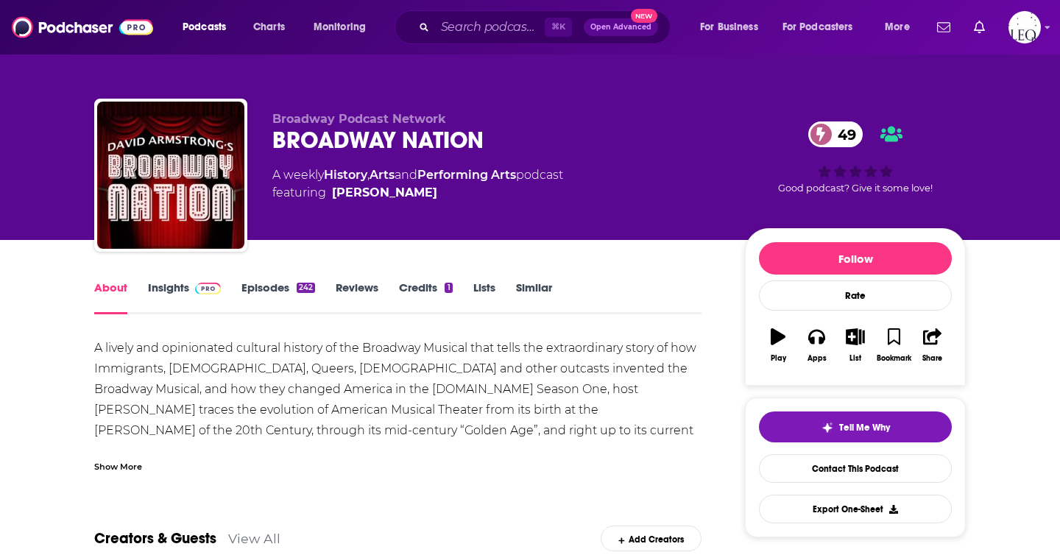
click at [152, 298] on link "Insights" at bounding box center [184, 297] width 73 height 34
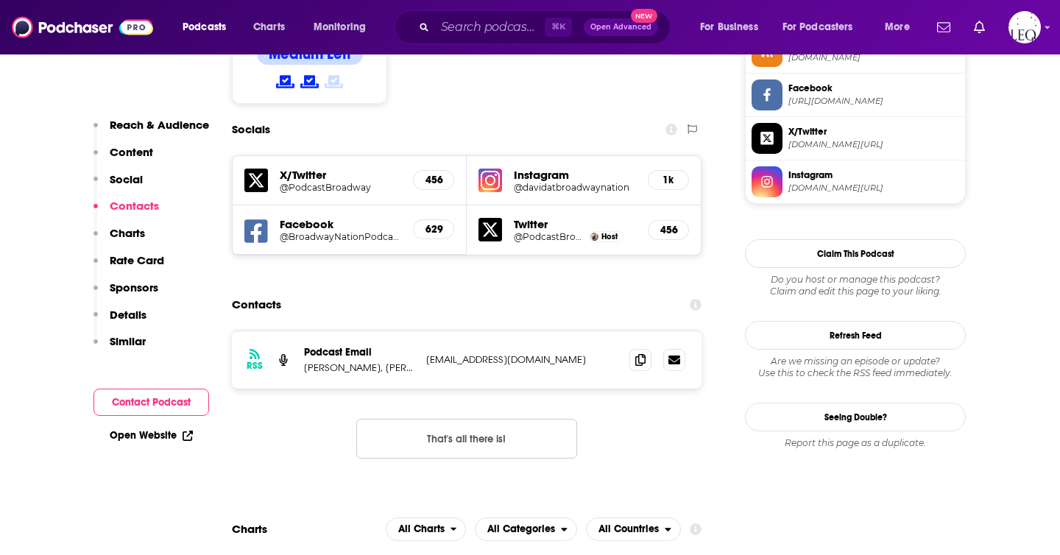
scroll to position [1265, 0]
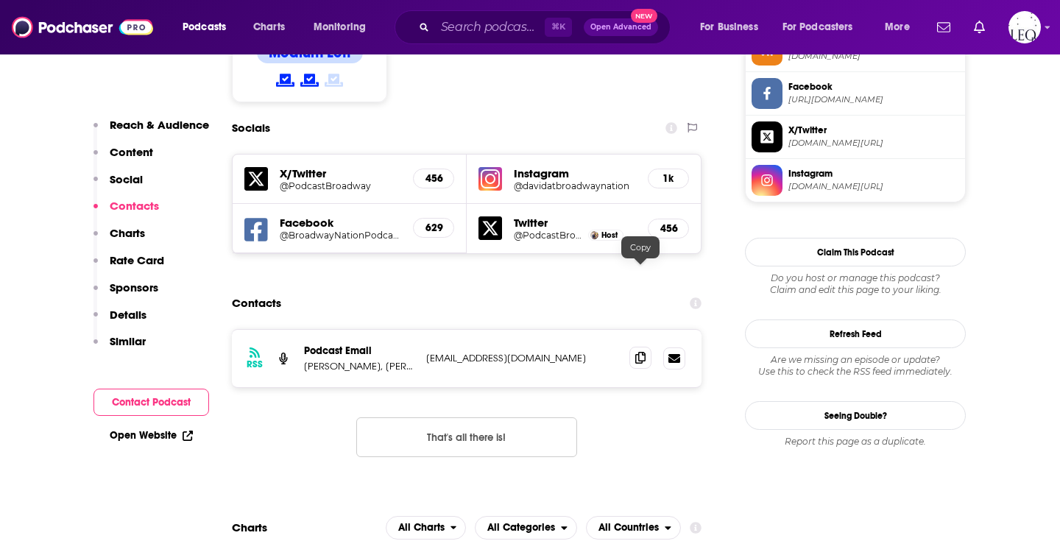
click at [643, 352] on icon at bounding box center [640, 358] width 10 height 12
click at [386, 360] on p "Heather Bedor, Amber Brzezinski & Broadway Podcast Network" at bounding box center [359, 366] width 110 height 13
click at [324, 360] on p "Heather Bedor, Amber Brzezinski & Broadway Podcast Network" at bounding box center [359, 366] width 110 height 13
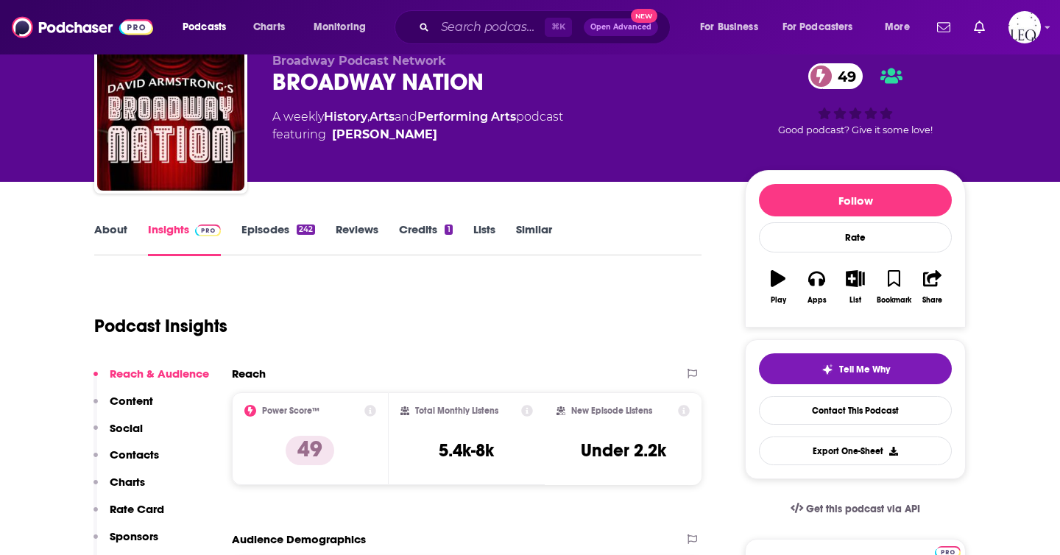
scroll to position [0, 0]
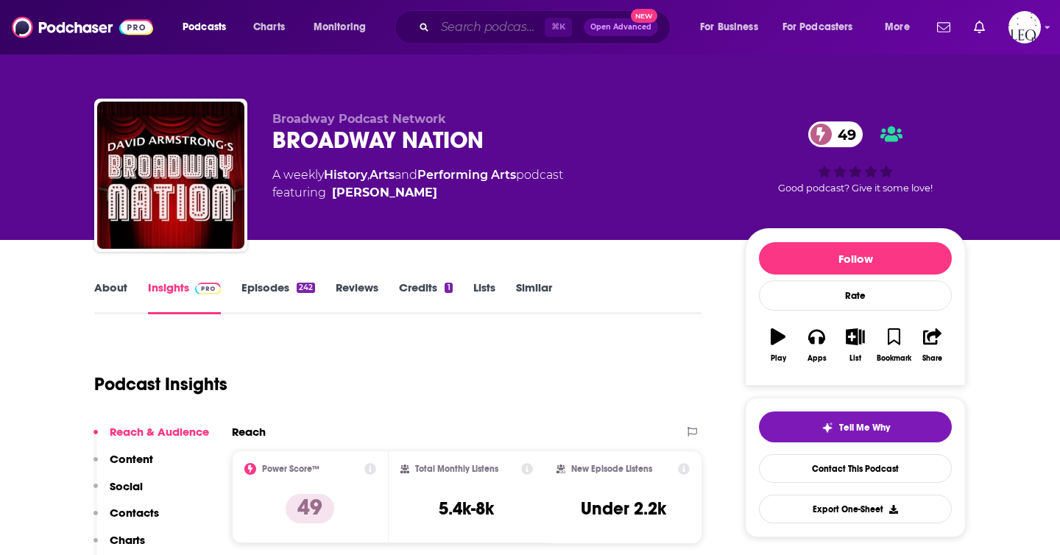
click at [471, 20] on input "Search podcasts, credits, & more..." at bounding box center [490, 27] width 110 height 24
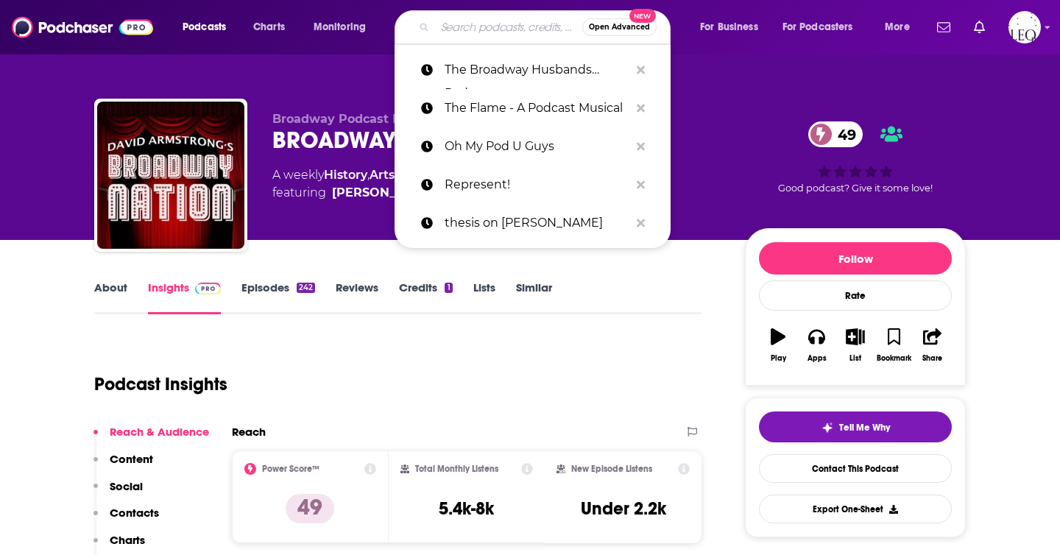
paste input "alison cochrun"
type input "alison cochrun"
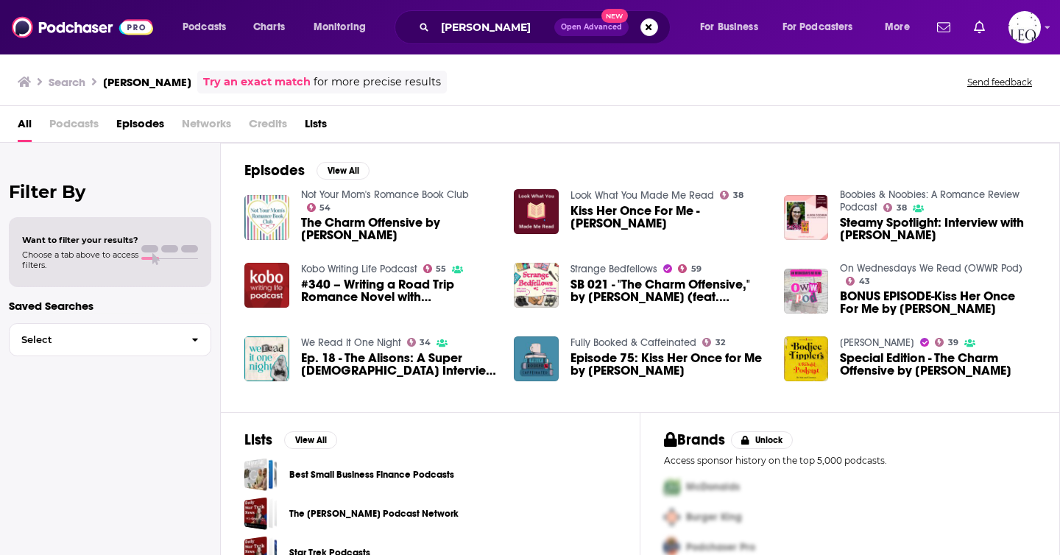
click at [481, 13] on div "alison cochrun Open Advanced New" at bounding box center [533, 27] width 276 height 34
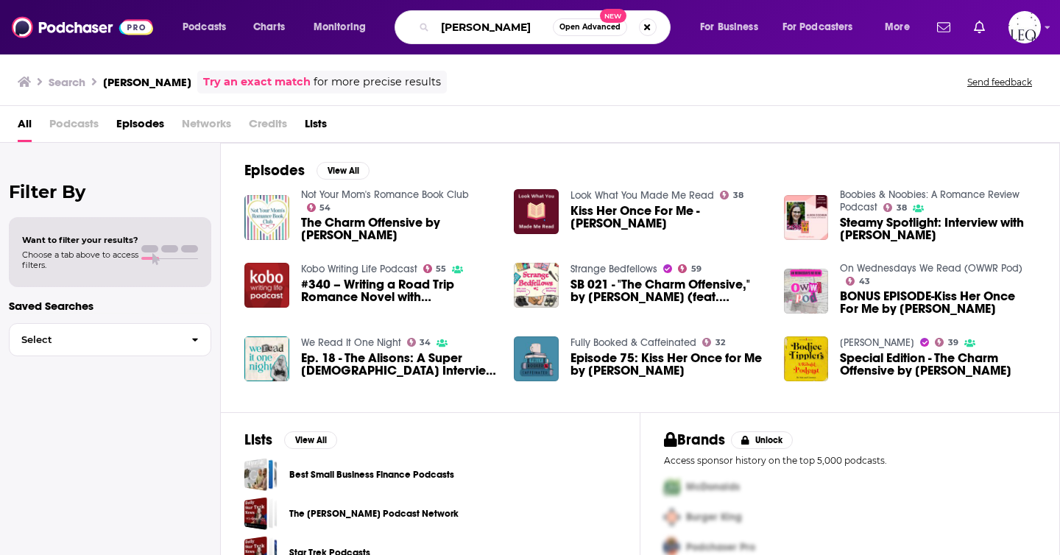
click at [465, 23] on input "alison cochrun" at bounding box center [494, 27] width 118 height 24
paste input "Alexandria Bellefleur"
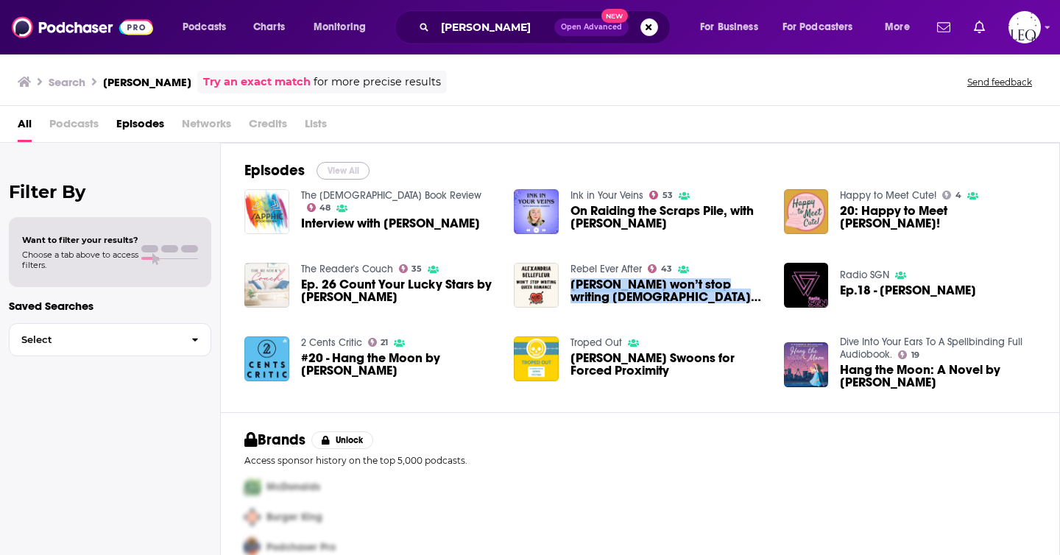
click at [342, 167] on button "View All" at bounding box center [343, 171] width 53 height 18
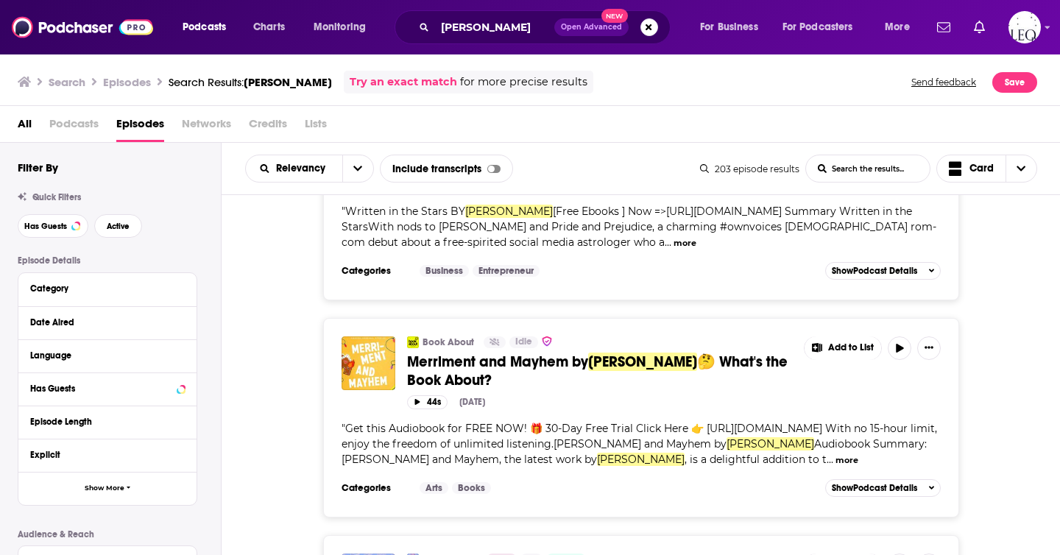
scroll to position [4671, 0]
click at [287, 331] on div "Book About Idle Merriment and Mayhem by Alexandria Bellefleur 🤔 What's the Book…" at bounding box center [641, 416] width 839 height 199
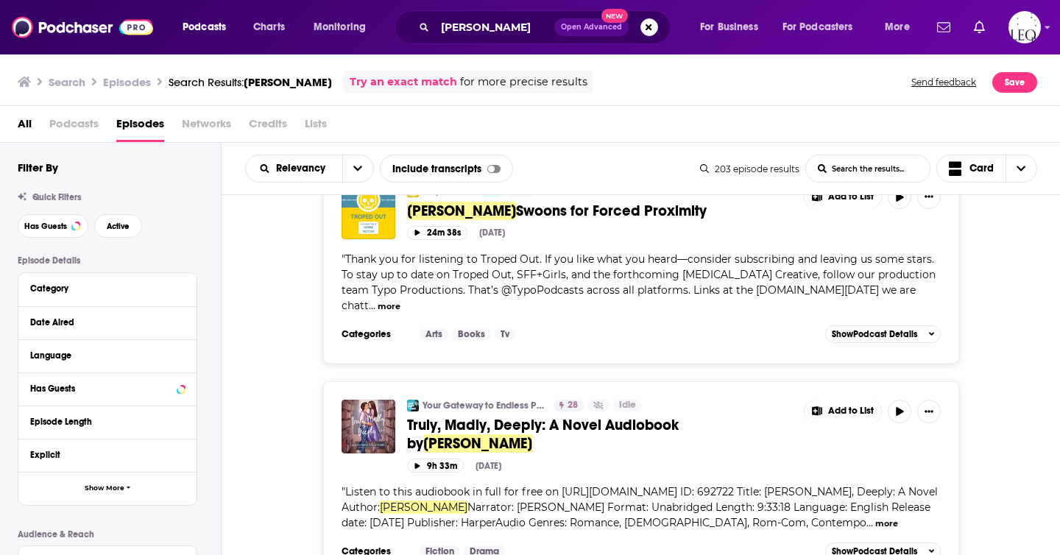
scroll to position [0, 0]
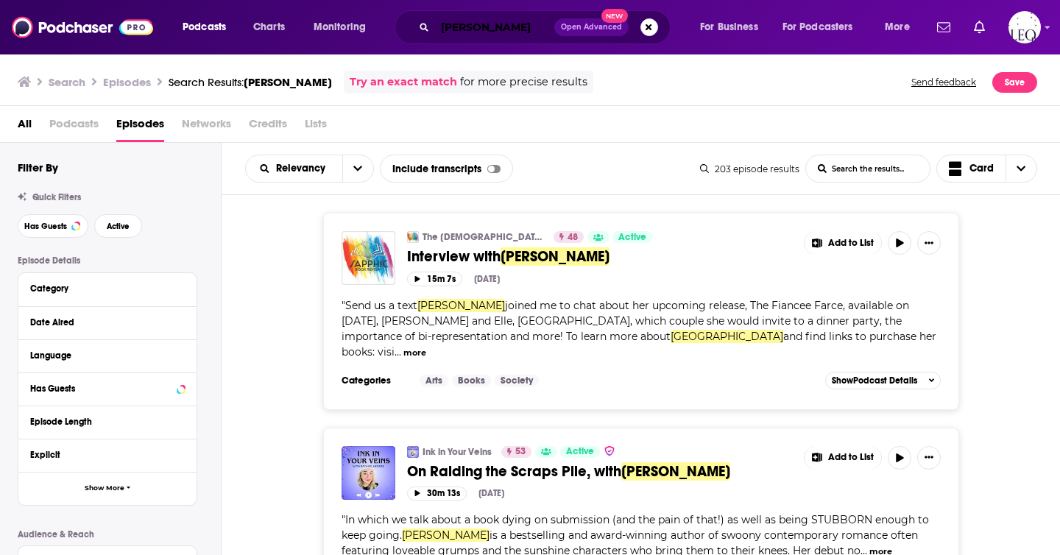
click at [507, 24] on input "Alexandria Bellefleur" at bounding box center [494, 27] width 119 height 24
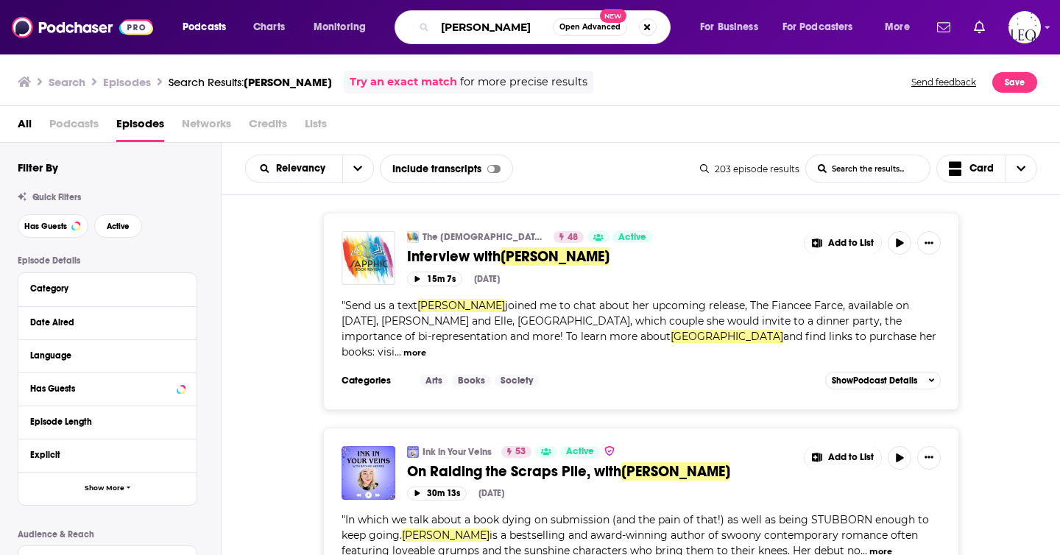
click at [507, 24] on input "Alexandria Bellefleur" at bounding box center [494, 27] width 118 height 24
paste input "GOOD SHOW! with Sarah Goodman"
type input "GOOD SHOW! with Sarah Goodman"
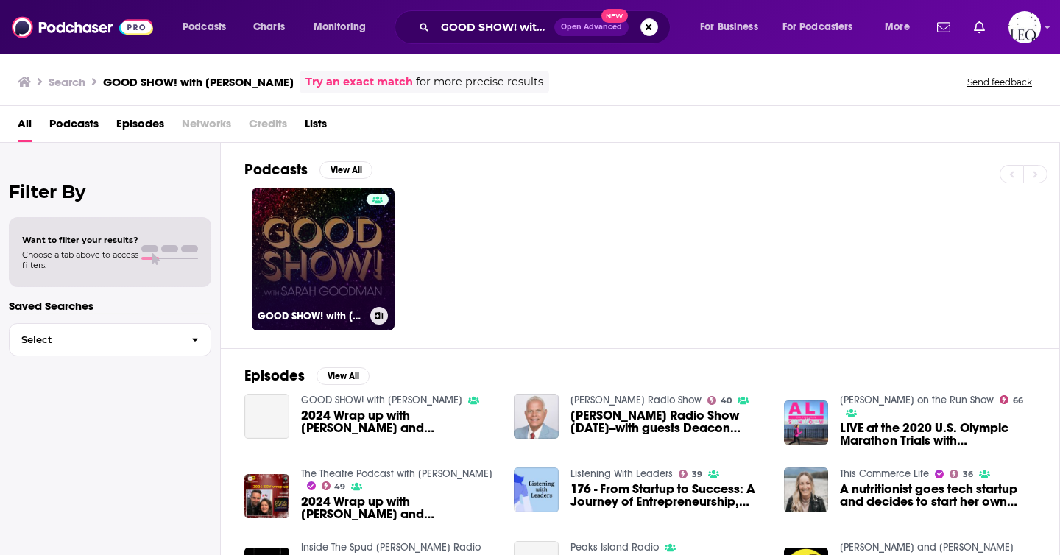
click at [339, 279] on link "GOOD SHOW! with Sarah Goodman" at bounding box center [323, 259] width 143 height 143
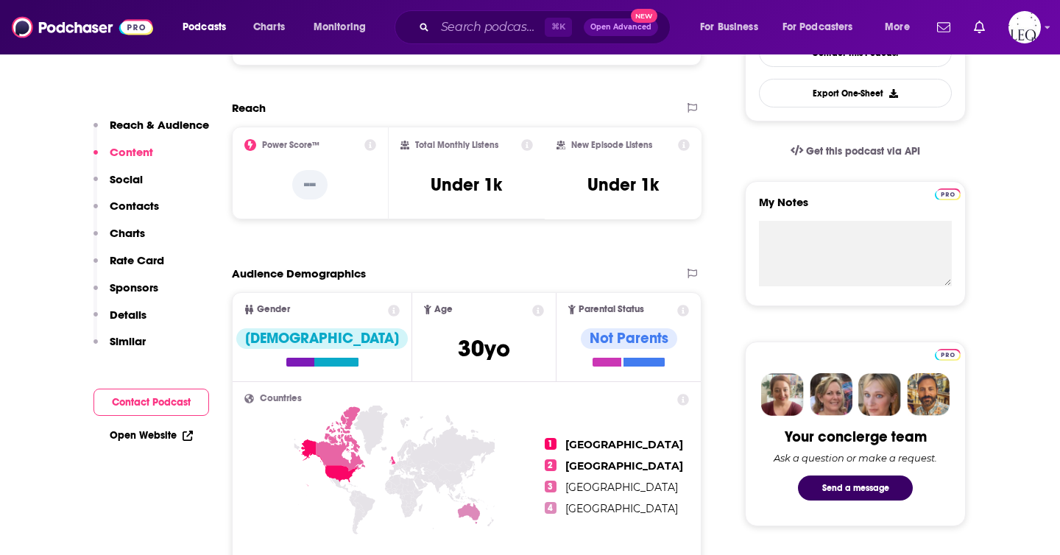
scroll to position [146, 0]
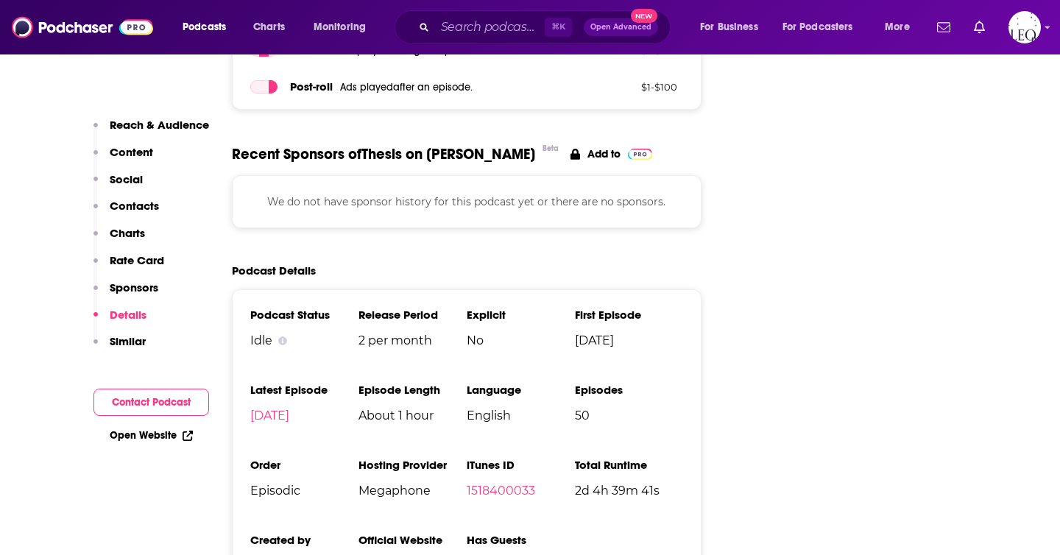
scroll to position [1929, 0]
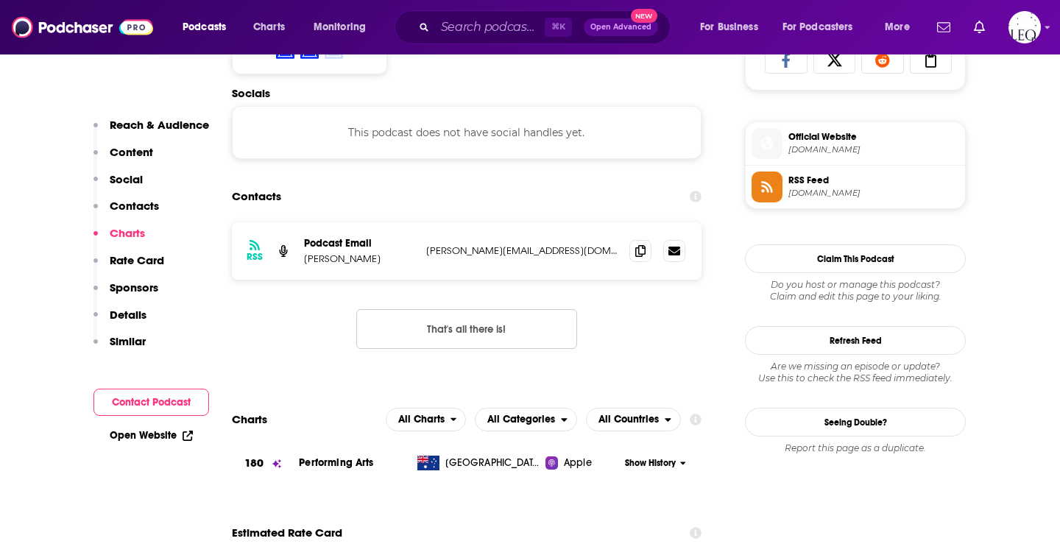
scroll to position [997, 0]
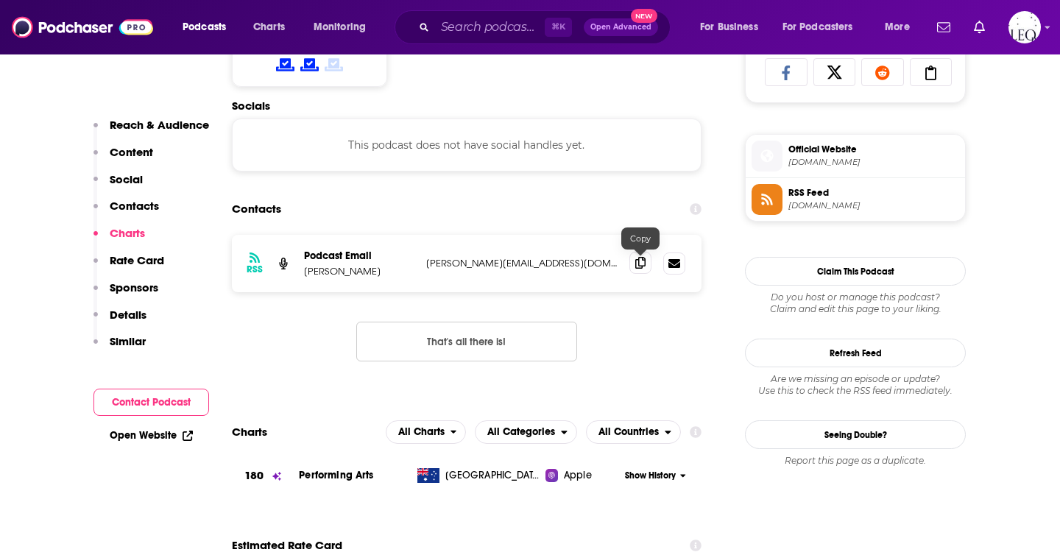
click at [642, 268] on icon at bounding box center [640, 263] width 10 height 12
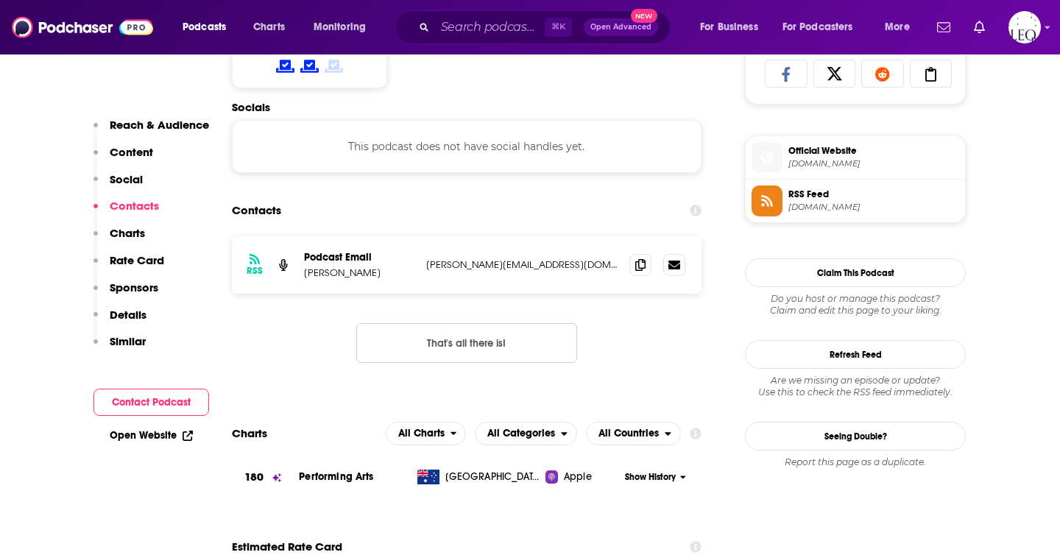
scroll to position [995, 0]
click at [356, 274] on p "[PERSON_NAME]" at bounding box center [359, 273] width 110 height 13
click at [356, 274] on p "Brittany Bigelow" at bounding box center [359, 273] width 110 height 13
copy p "Bigelow"
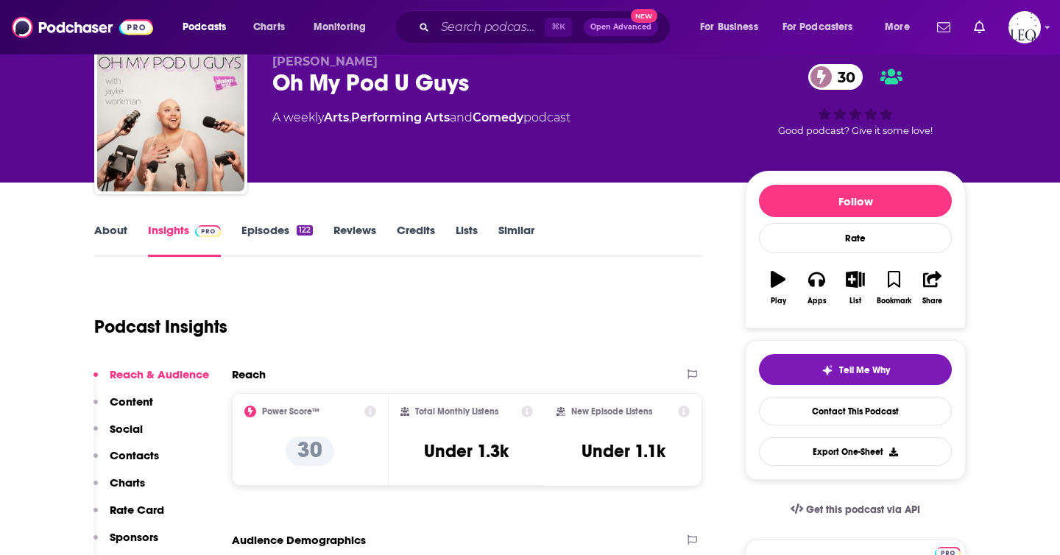
scroll to position [0, 0]
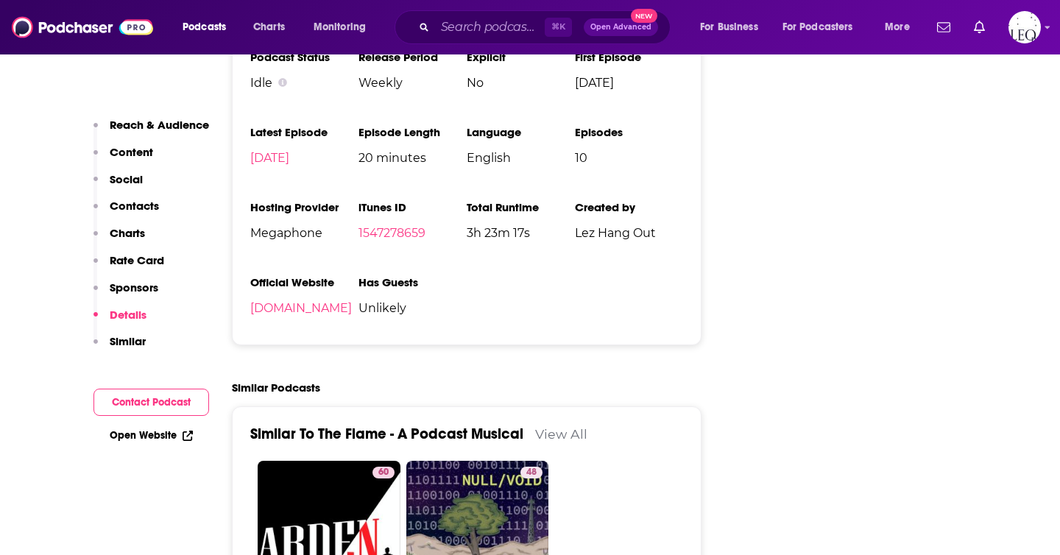
scroll to position [2010, 0]
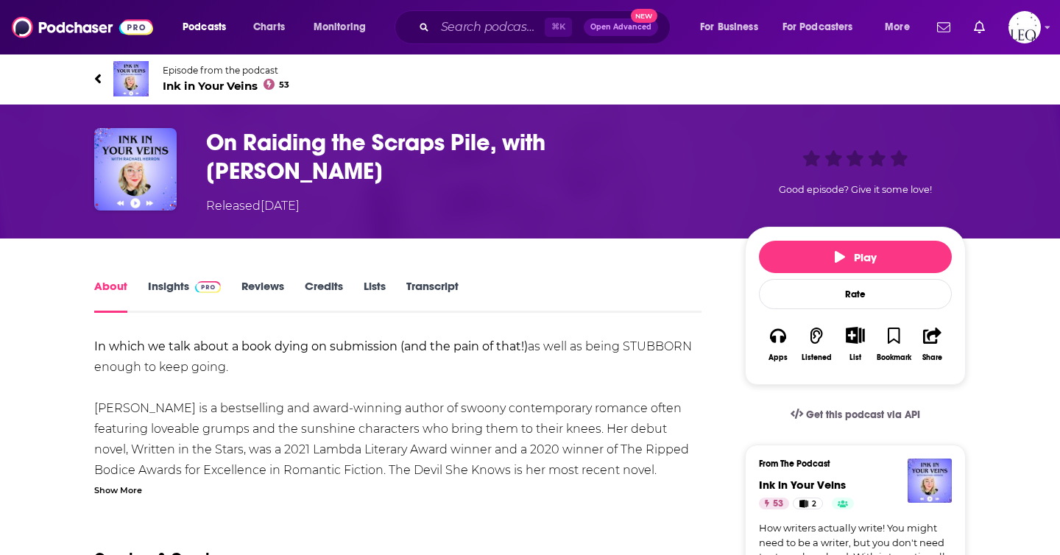
click at [169, 289] on link "Insights" at bounding box center [184, 296] width 73 height 34
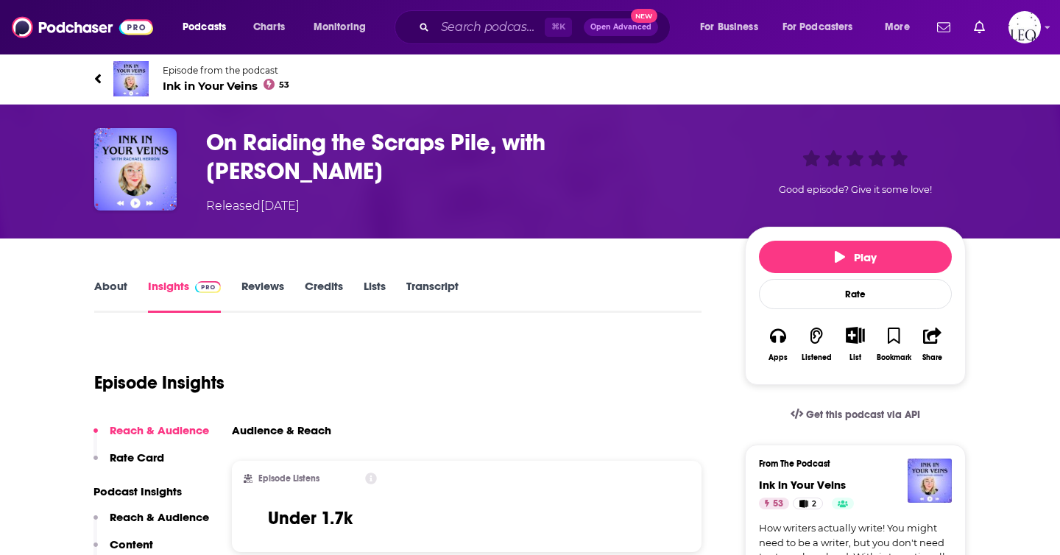
click at [127, 277] on div "About Insights Reviews Credits Lists Transcript" at bounding box center [397, 295] width 607 height 36
click at [111, 292] on link "About" at bounding box center [110, 296] width 33 height 34
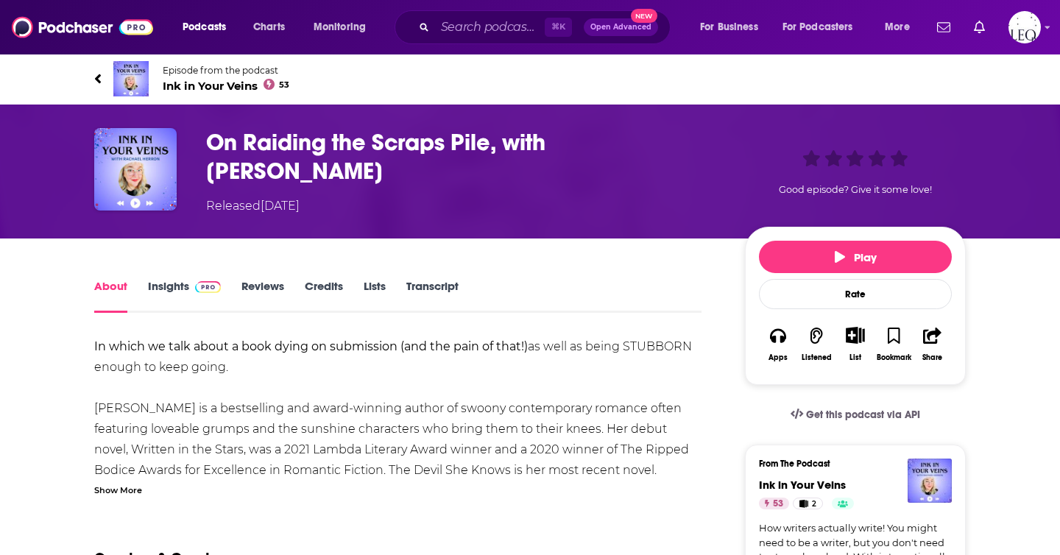
click at [208, 88] on span "Ink in Your Veins 53" at bounding box center [226, 86] width 127 height 14
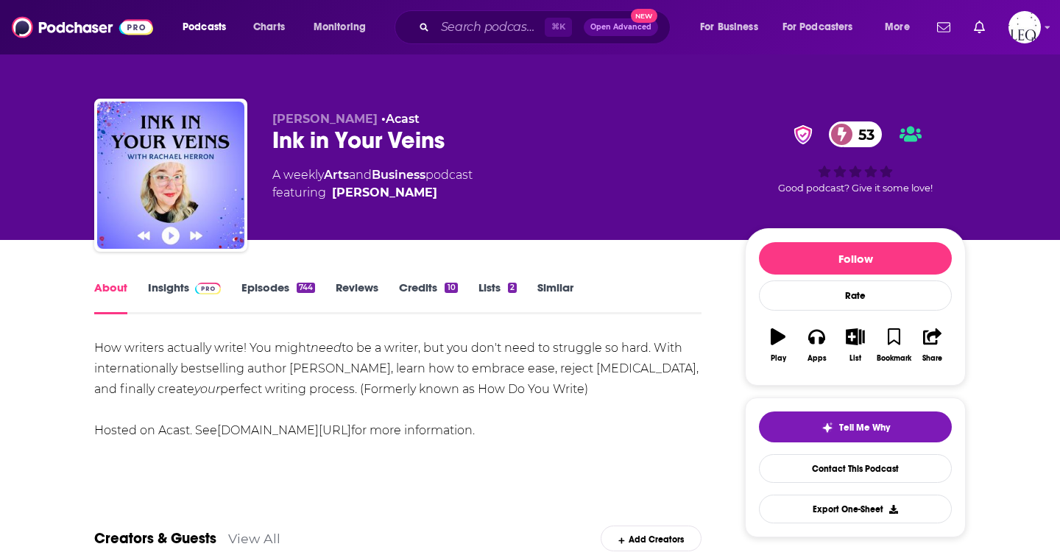
click at [177, 292] on link "Insights" at bounding box center [184, 297] width 73 height 34
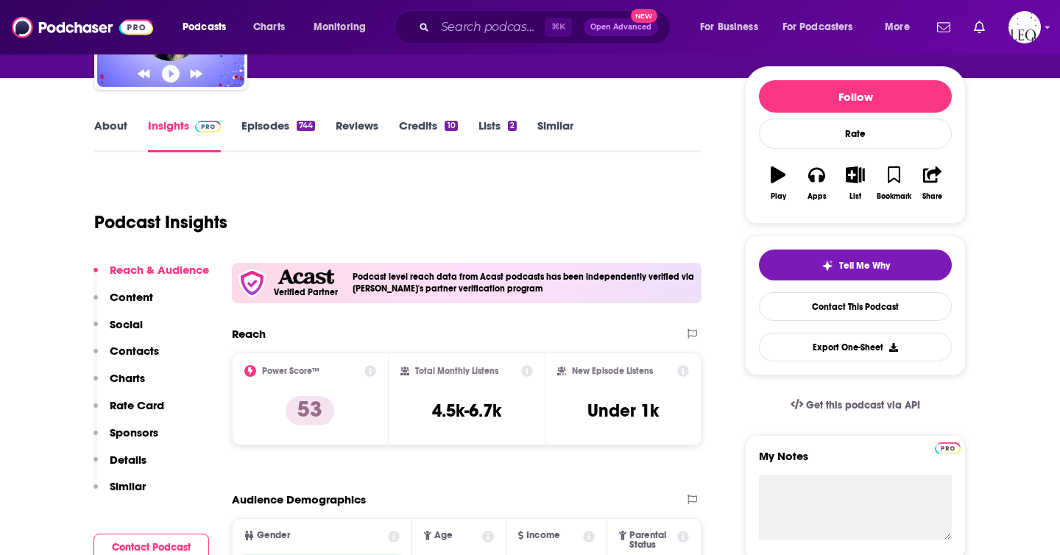
scroll to position [170, 0]
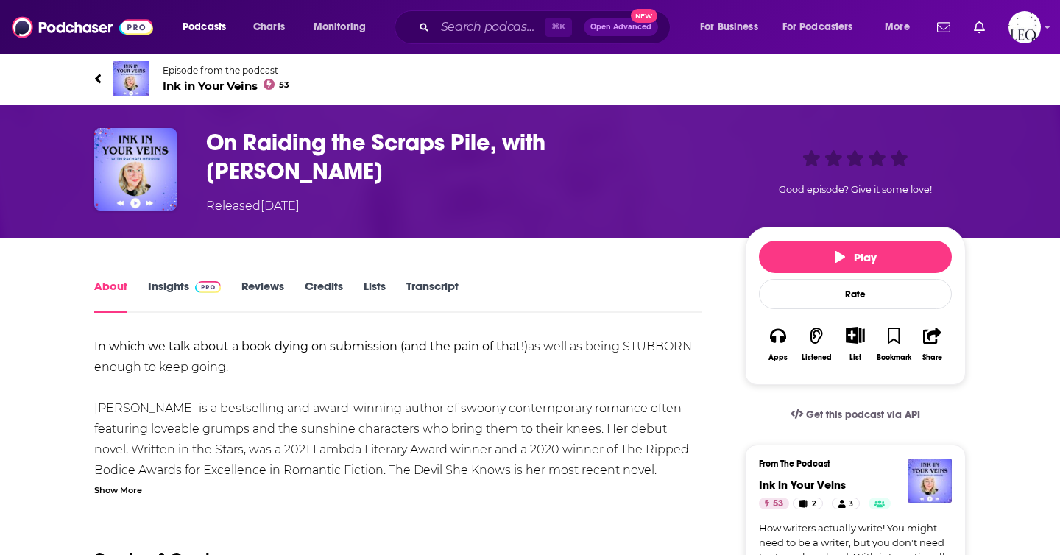
click at [236, 84] on span "Ink in Your Veins 53" at bounding box center [226, 86] width 127 height 14
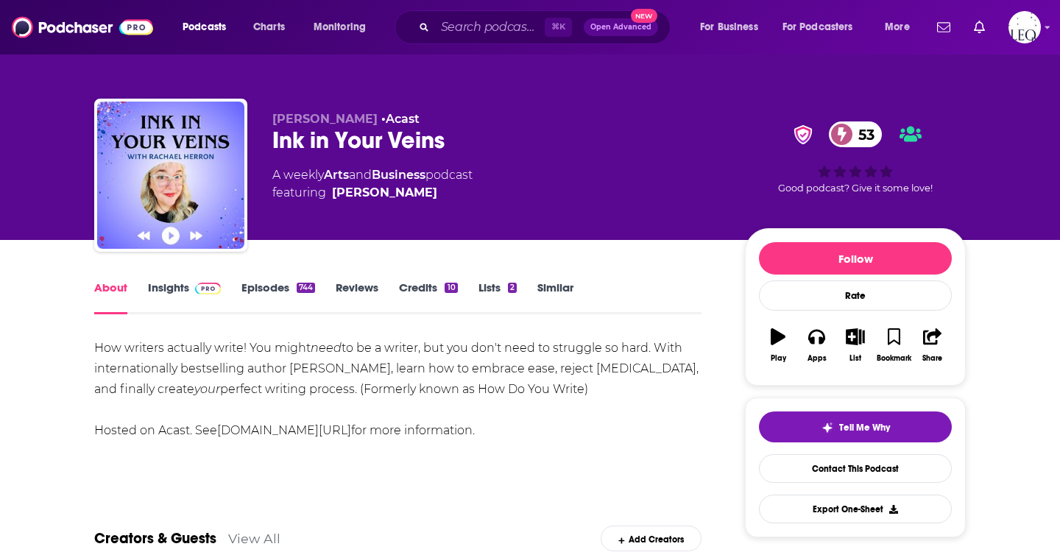
click at [160, 280] on link "Insights" at bounding box center [184, 297] width 73 height 34
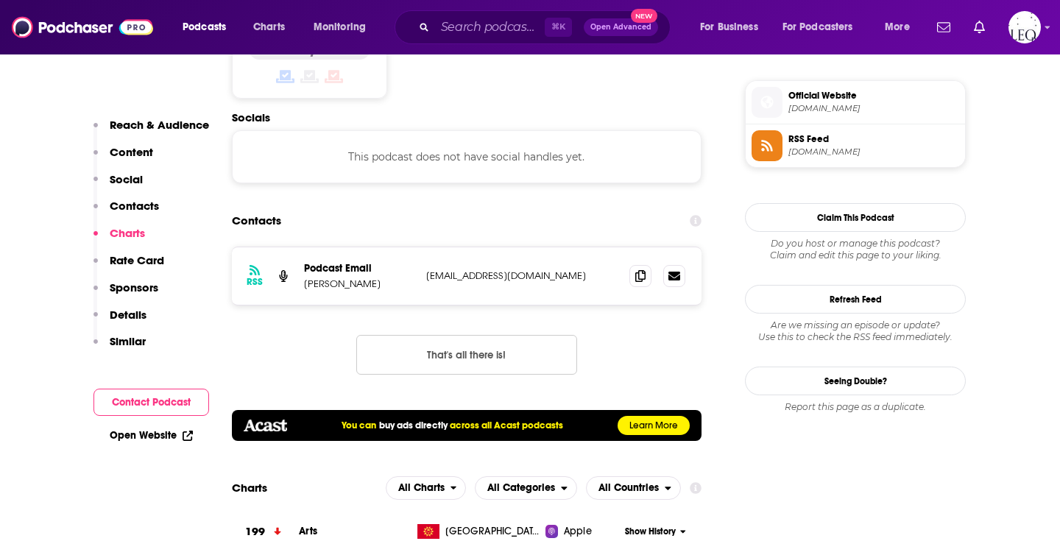
scroll to position [1277, 0]
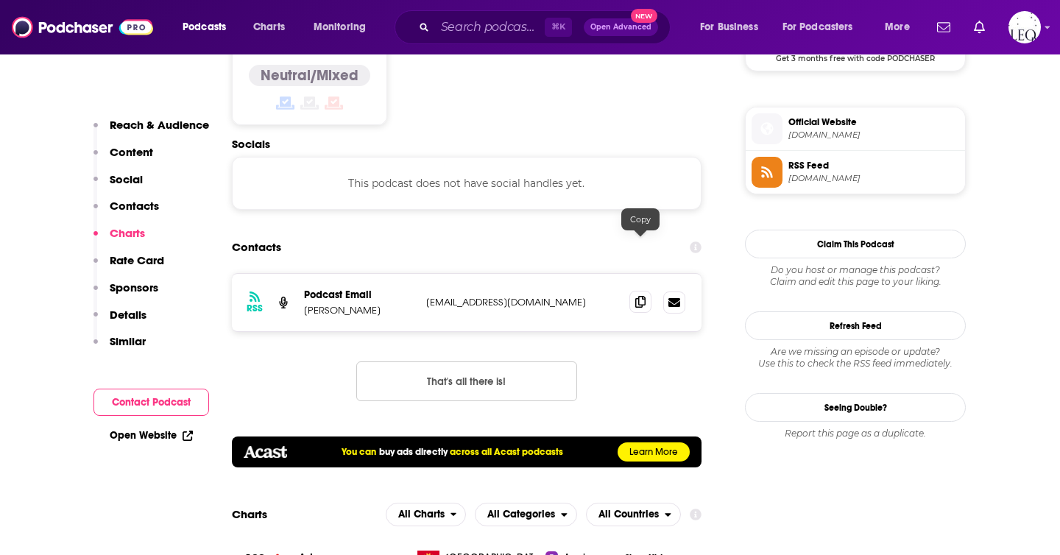
click at [640, 291] on span at bounding box center [640, 302] width 22 height 22
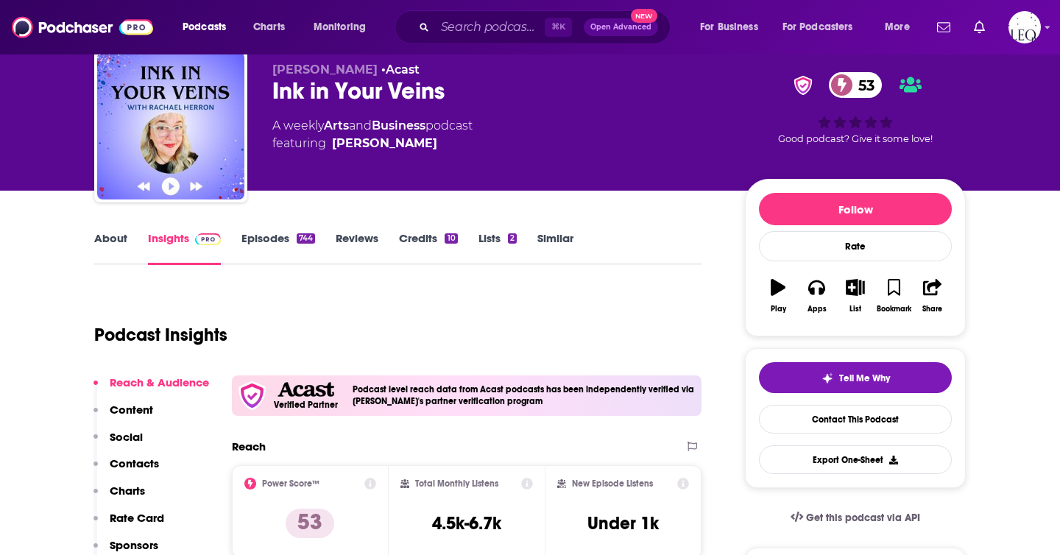
scroll to position [0, 0]
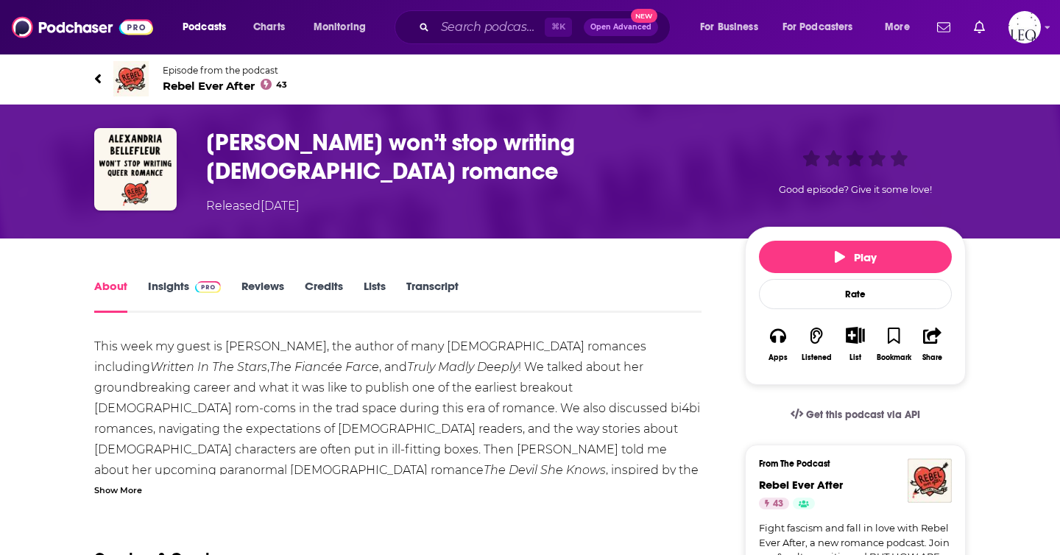
click at [224, 86] on span "Rebel Ever After 43" at bounding box center [225, 86] width 124 height 14
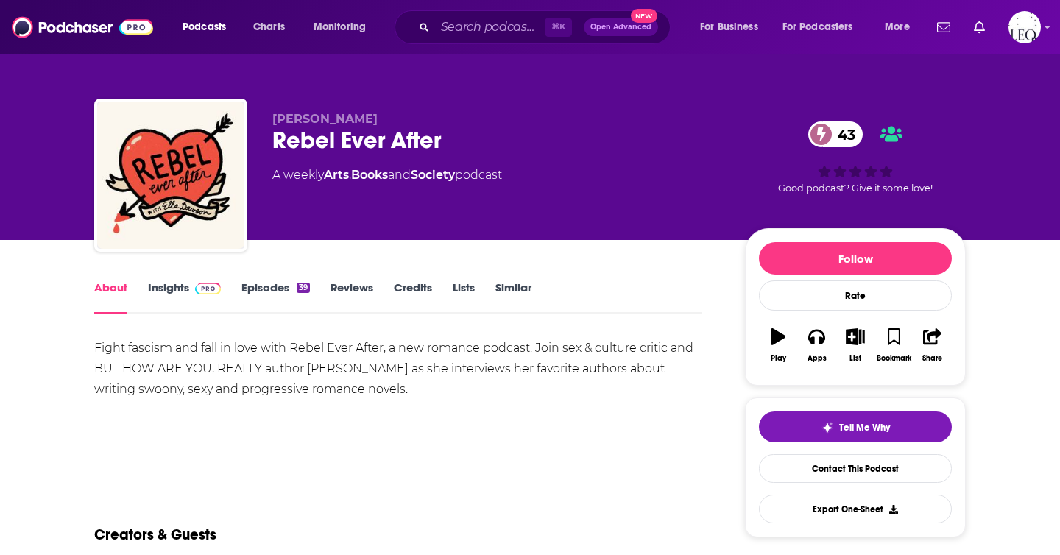
click at [193, 289] on span at bounding box center [205, 287] width 32 height 14
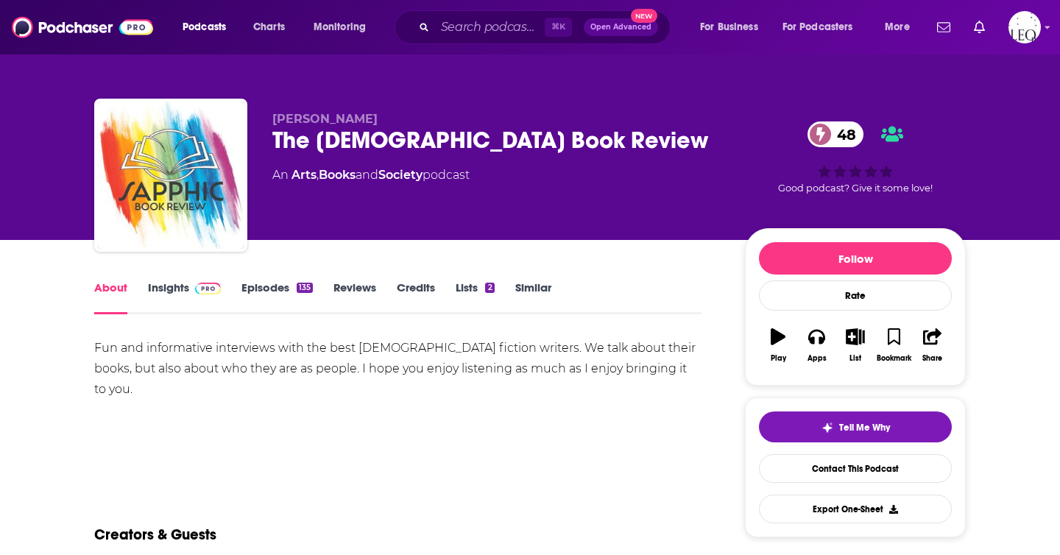
click at [178, 282] on link "Insights" at bounding box center [184, 297] width 73 height 34
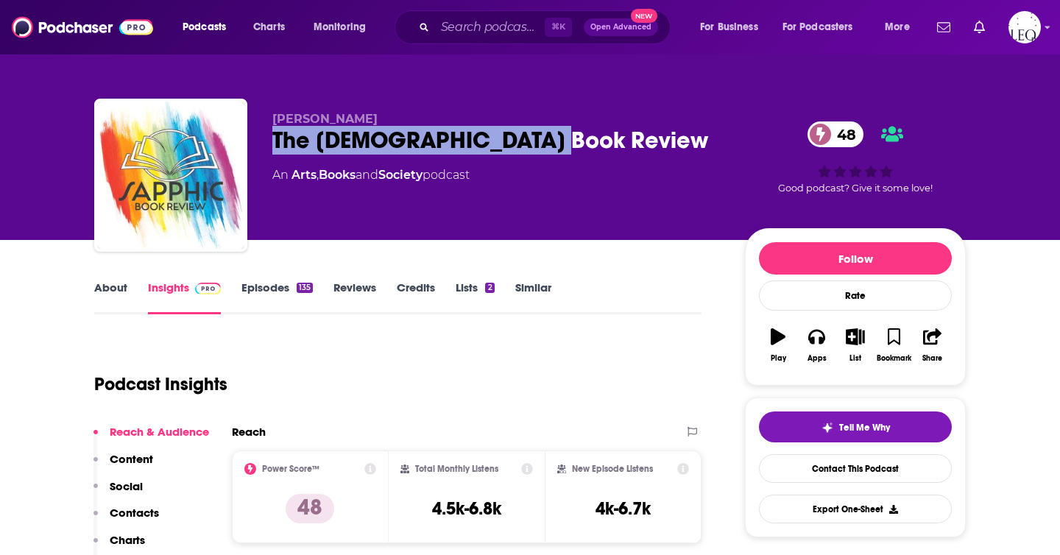
drag, startPoint x: 618, startPoint y: 140, endPoint x: 275, endPoint y: 135, distance: 343.8
click at [275, 135] on div "The Sapphic Book Review 48" at bounding box center [496, 140] width 449 height 29
copy h2 "The Sapphic Book Review"
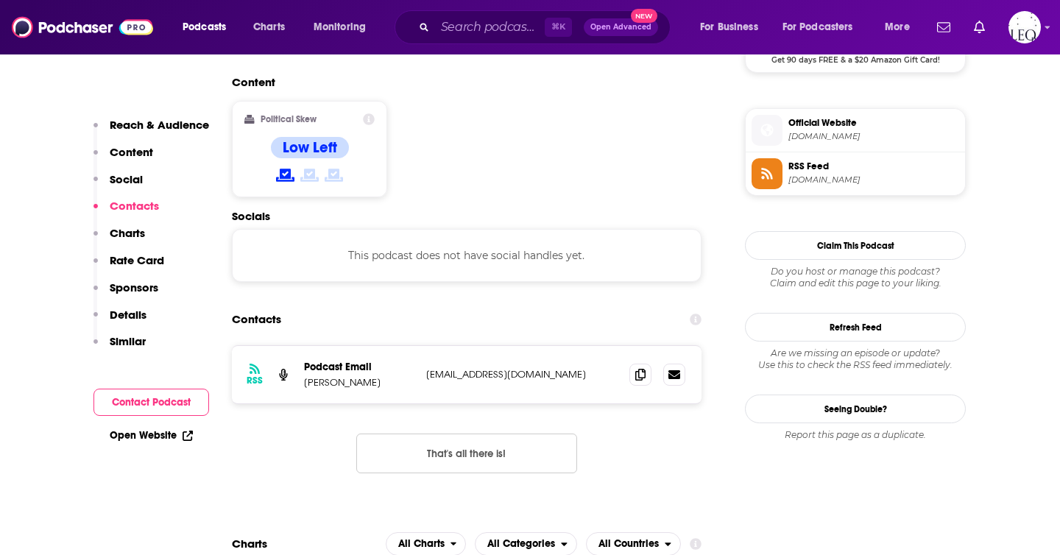
scroll to position [1135, 0]
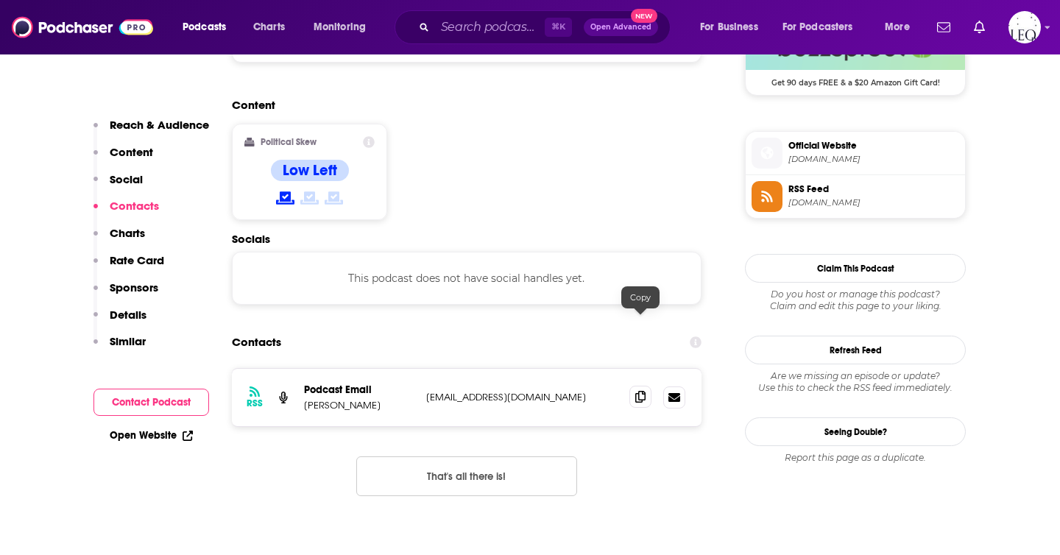
click at [637, 391] on icon at bounding box center [640, 397] width 10 height 12
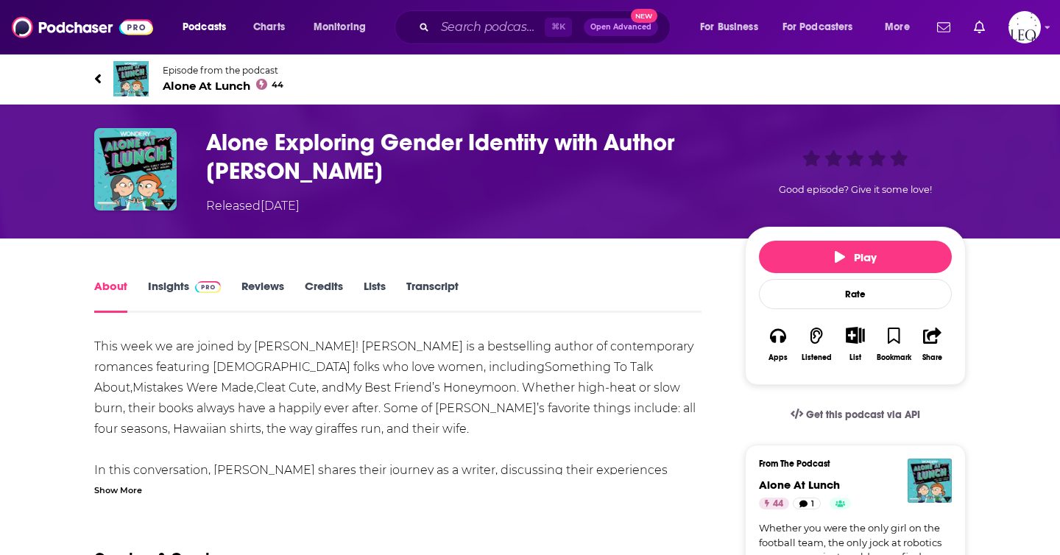
click at [118, 494] on div "Show More" at bounding box center [118, 489] width 48 height 14
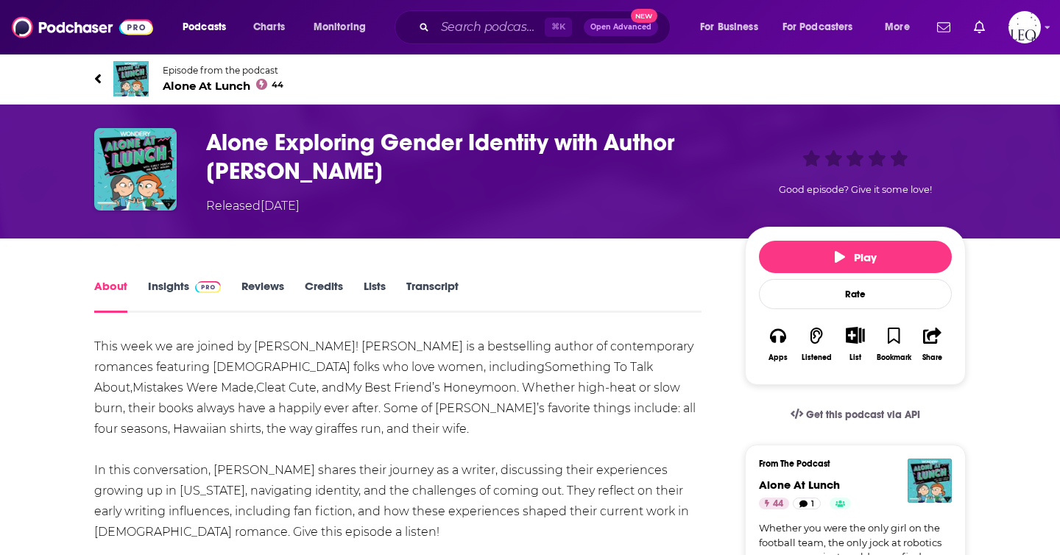
click at [213, 86] on span "Alone At Lunch 44" at bounding box center [223, 86] width 121 height 14
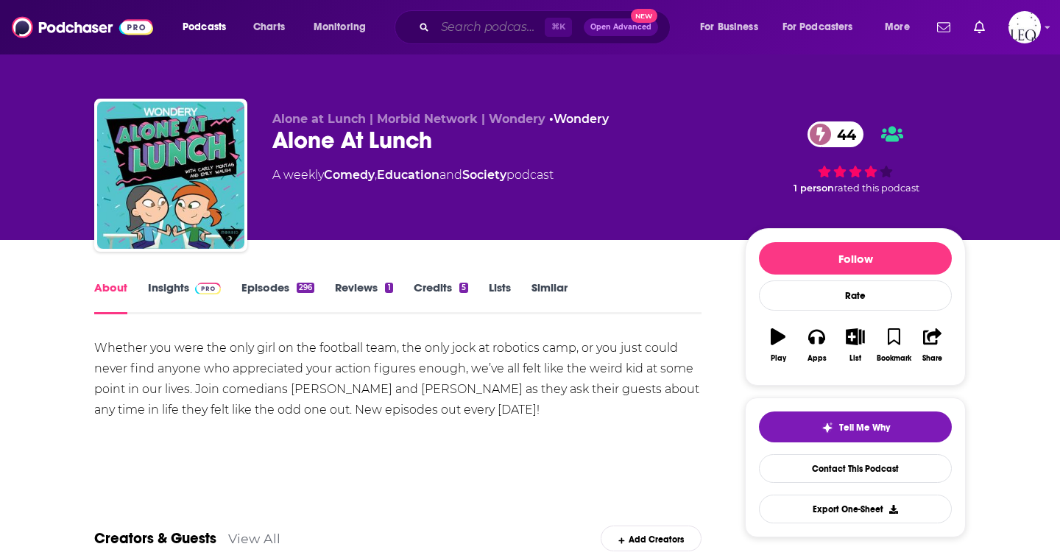
click at [461, 32] on input "Search podcasts, credits, & more..." at bounding box center [490, 27] width 110 height 24
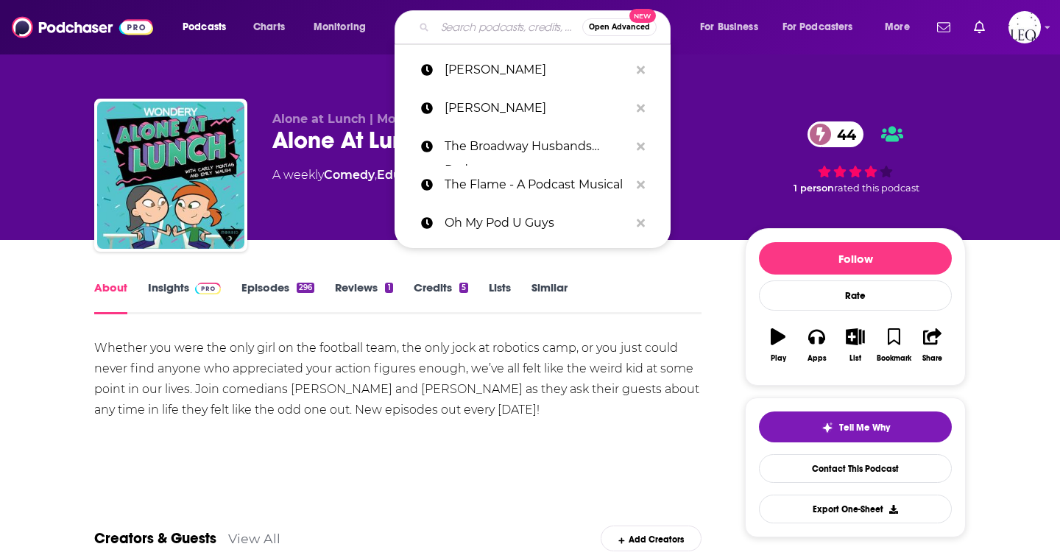
paste input "Raging Romantics"
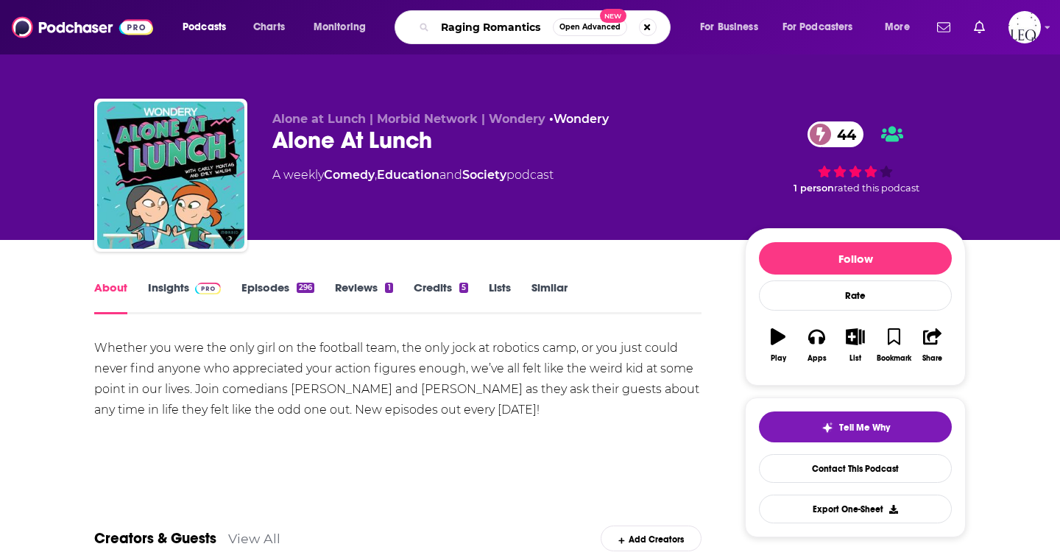
type input "Raging Romantics"
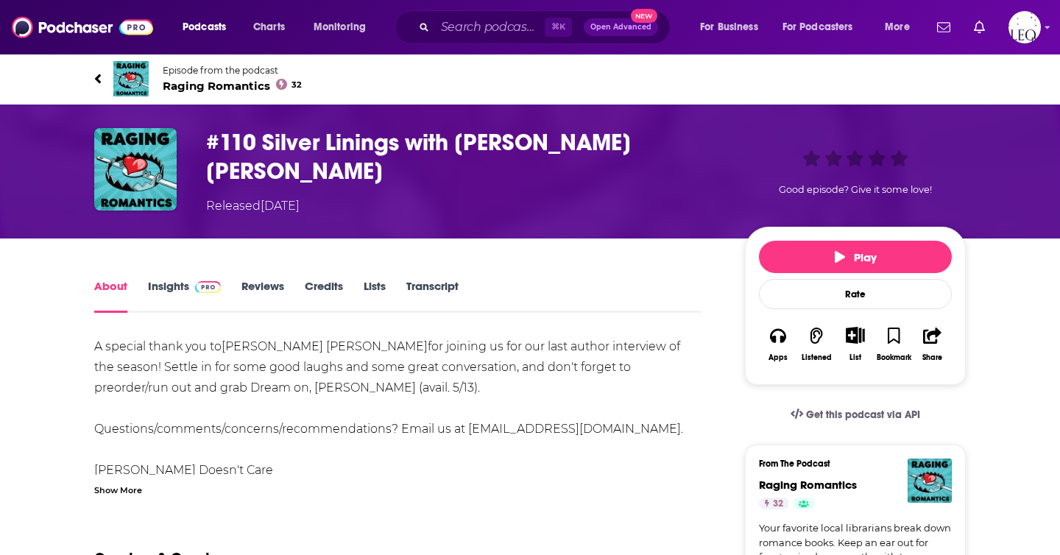
click at [232, 82] on span "Raging Romantics 32" at bounding box center [232, 86] width 139 height 14
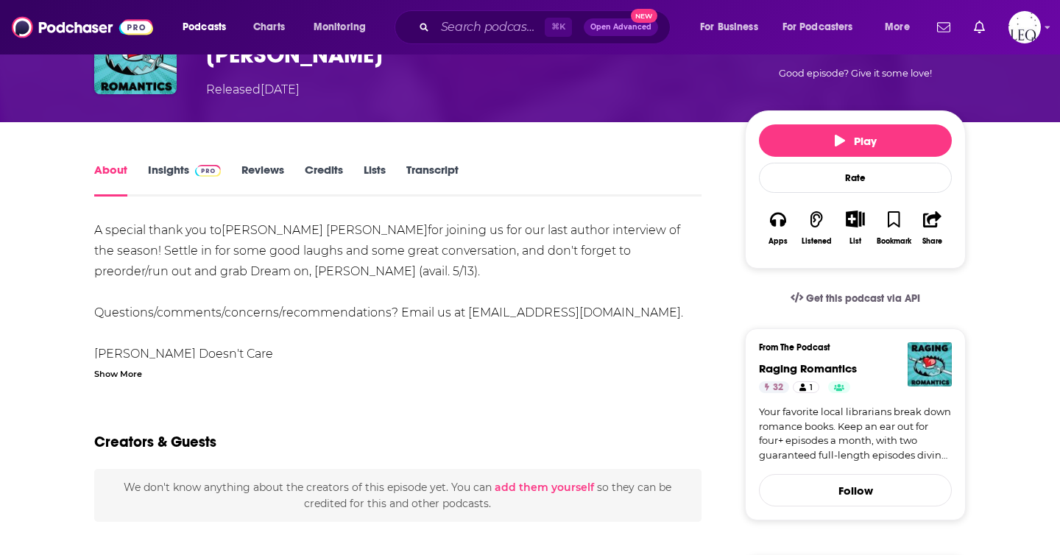
click at [135, 366] on div "Show More" at bounding box center [118, 373] width 48 height 14
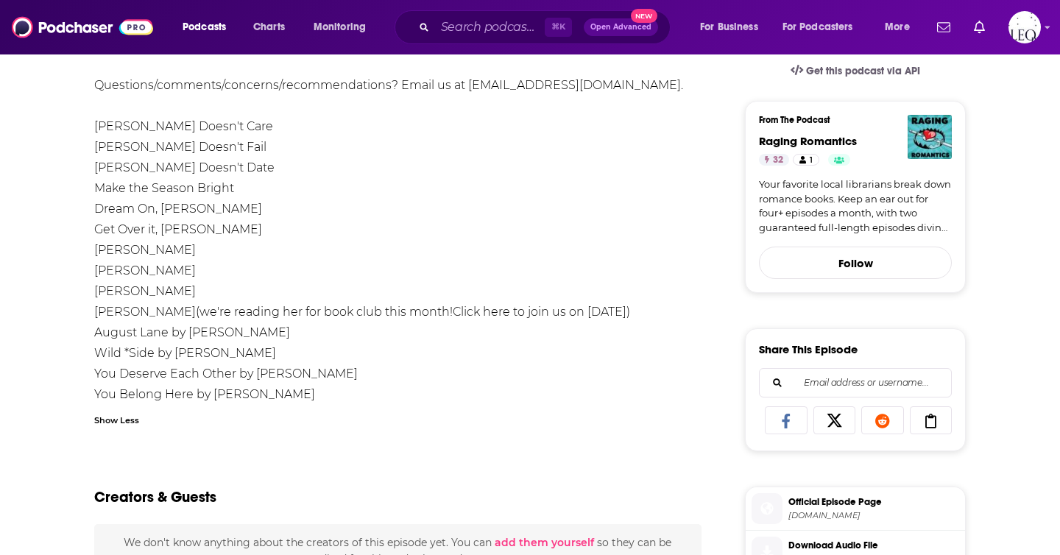
scroll to position [345, 0]
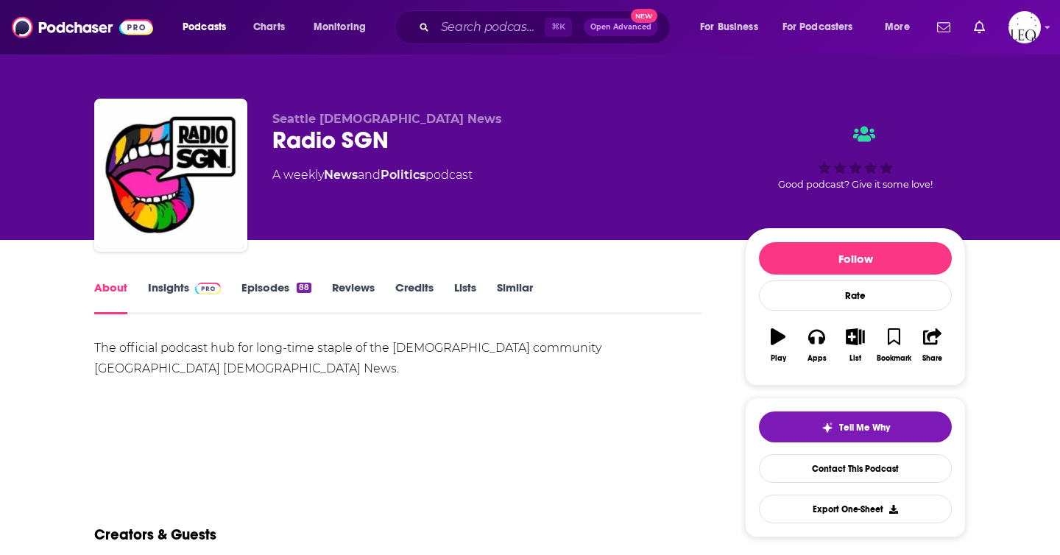
click at [172, 300] on link "Insights" at bounding box center [184, 297] width 73 height 34
